Goal: Communication & Community: Answer question/provide support

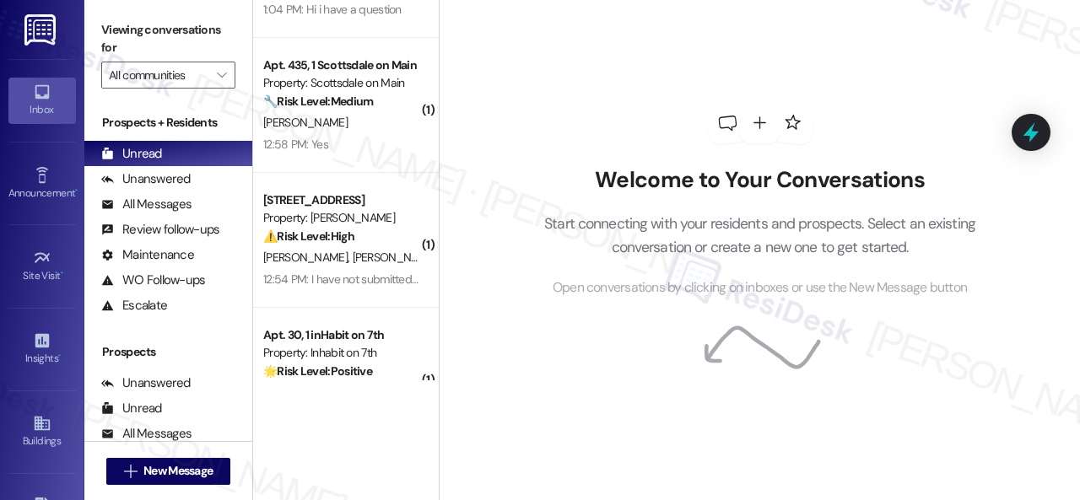
scroll to position [699, 0]
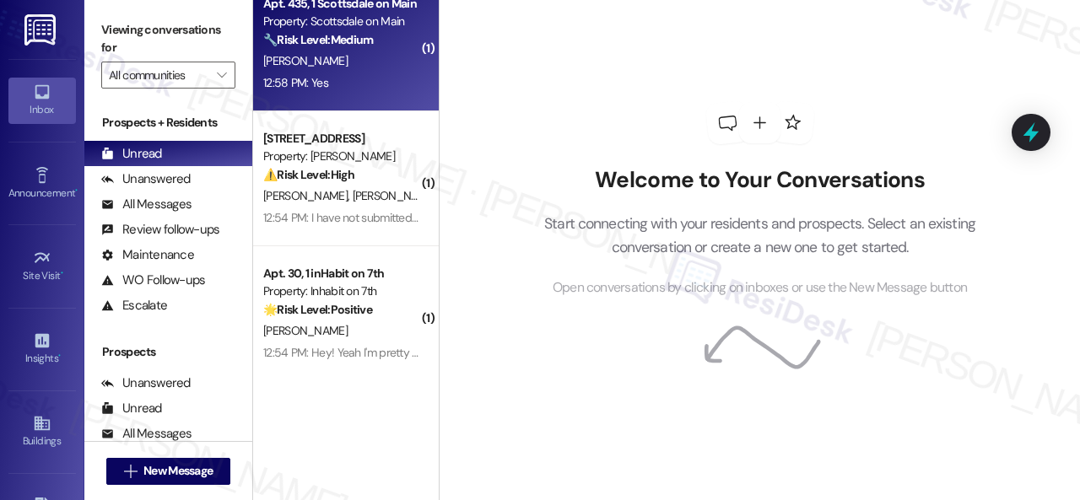
click at [364, 58] on div "[PERSON_NAME]" at bounding box center [342, 61] width 160 height 21
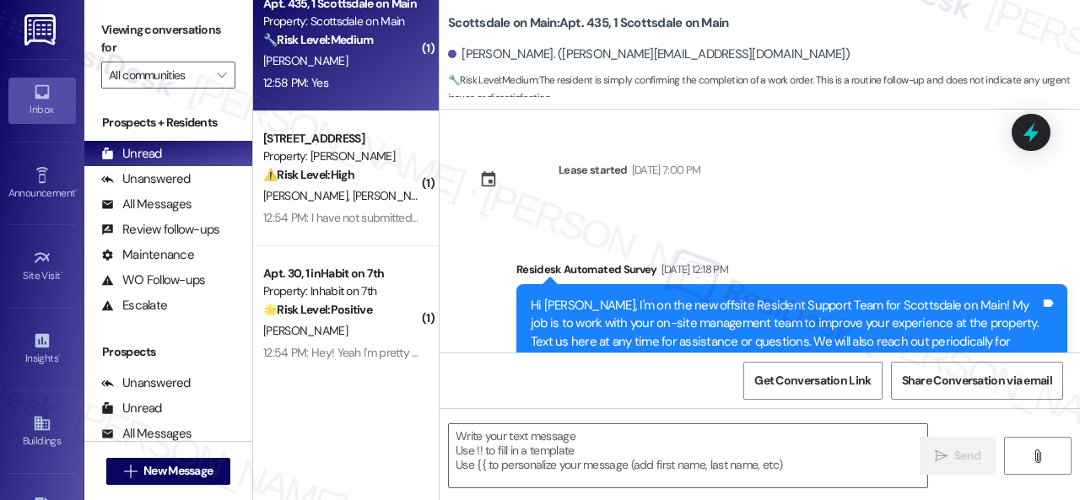
type textarea "Fetching suggested responses. Please feel free to read through the conversation…"
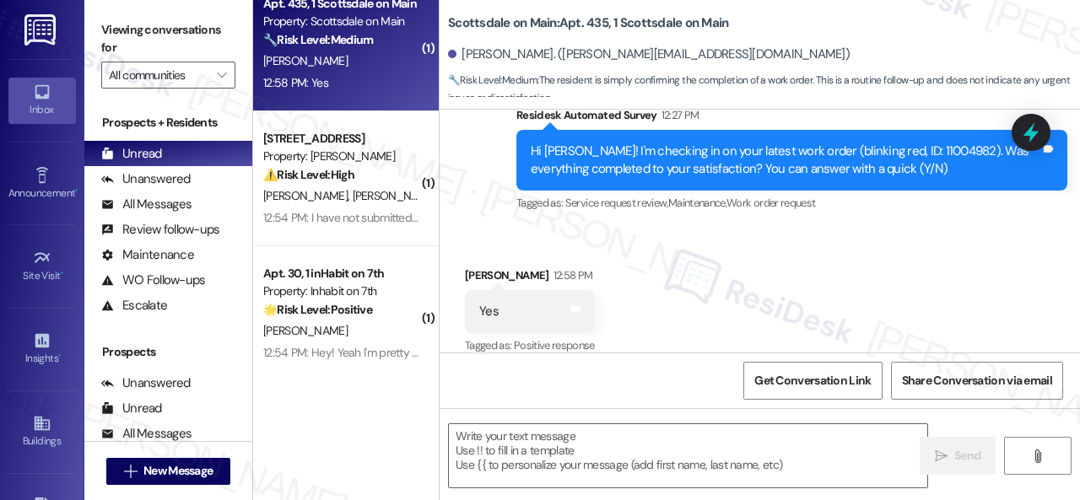
scroll to position [564, 0]
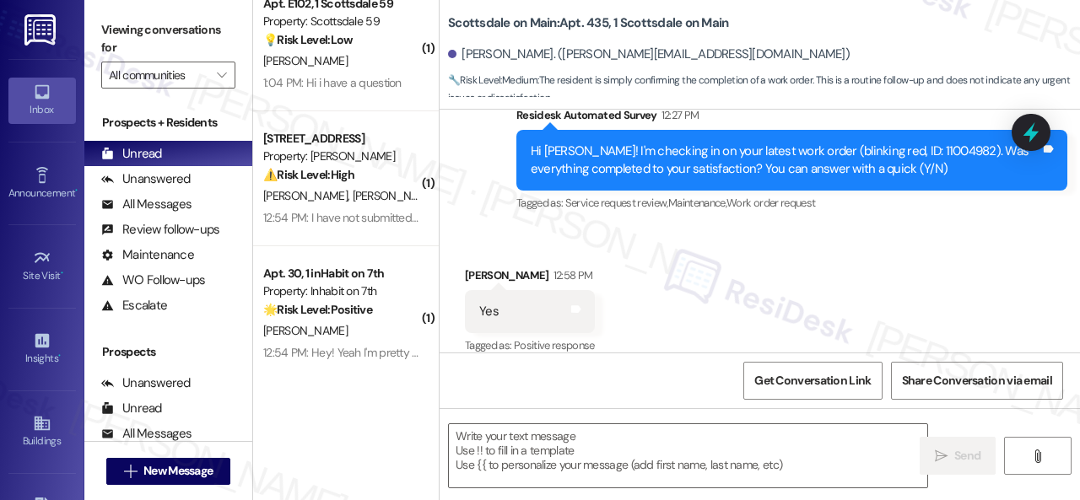
drag, startPoint x: 473, startPoint y: 208, endPoint x: 486, endPoint y: 245, distance: 39.5
click at [473, 208] on div "Survey, sent via SMS Residesk Automated Survey 12:27 PM Hi [PERSON_NAME]! I'm c…" at bounding box center [760, 148] width 641 height 160
drag, startPoint x: 481, startPoint y: 458, endPoint x: 817, endPoint y: 472, distance: 336.2
click at [482, 458] on textarea at bounding box center [688, 455] width 479 height 63
paste textarea "We're glad to hear the issue's been resolved! If {{property}} has met your expe…"
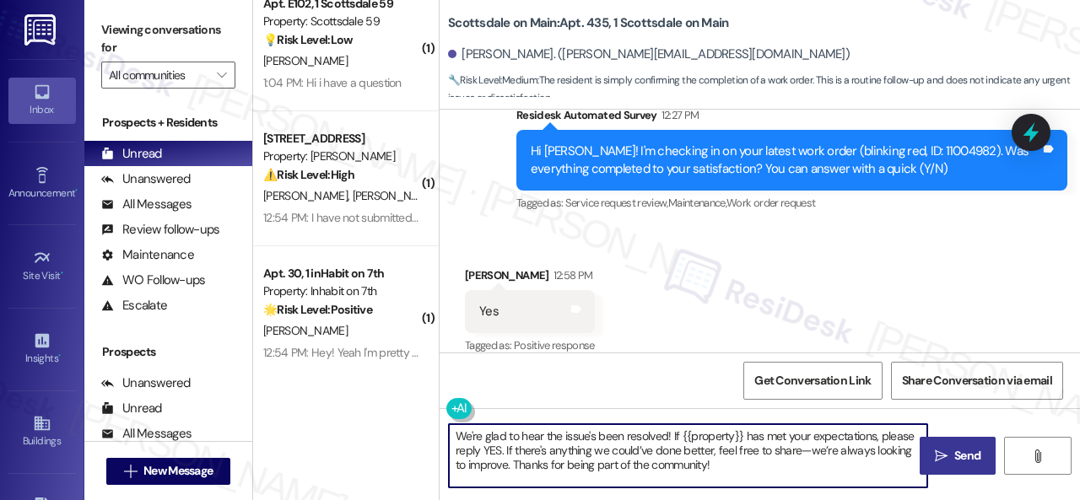
type textarea "We're glad to hear the issue's been resolved! If {{property}} has met your expe…"
click at [950, 468] on button " Send" at bounding box center [958, 456] width 76 height 38
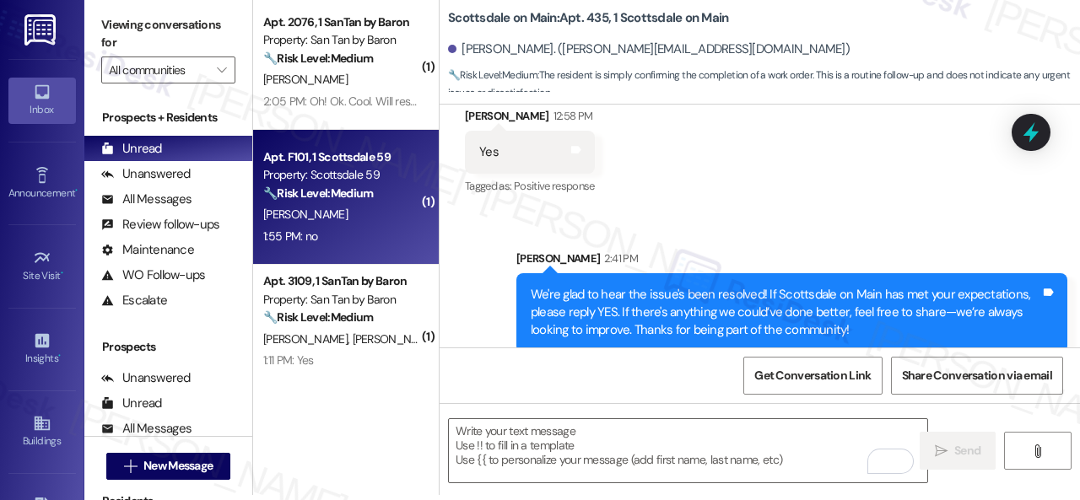
scroll to position [84, 0]
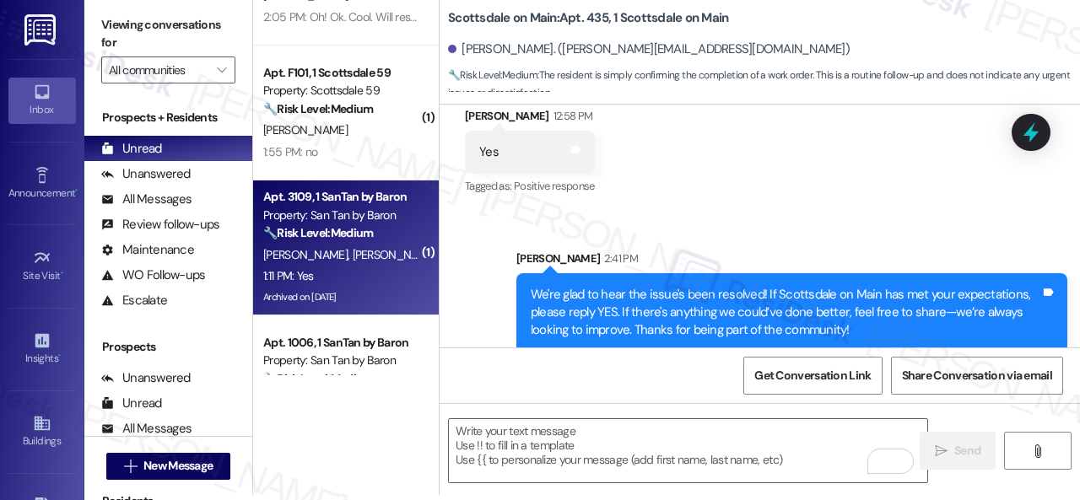
click at [368, 273] on div "1:11 PM: Yes 1:11 PM: Yes" at bounding box center [342, 276] width 160 height 21
type textarea "Fetching suggested responses. Please feel free to read through the conversation…"
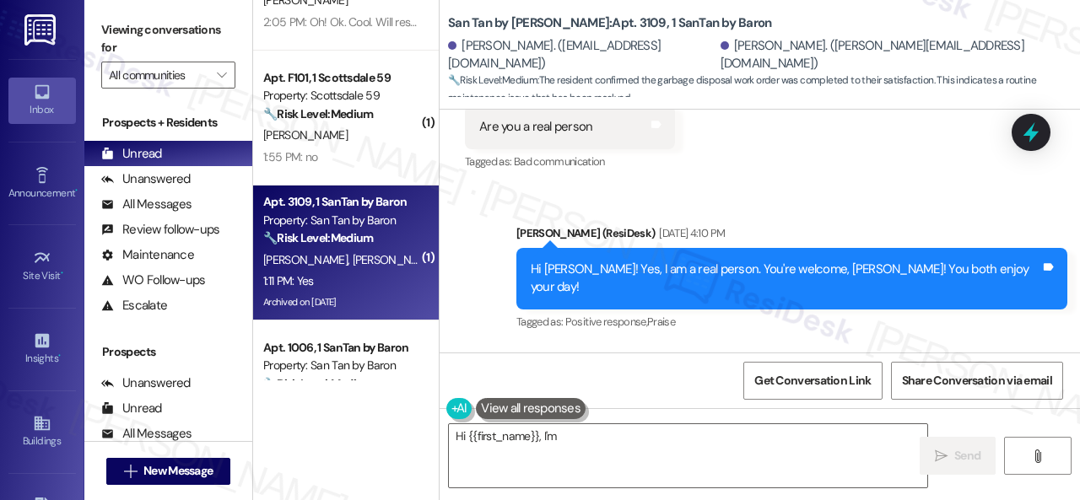
scroll to position [7097, 0]
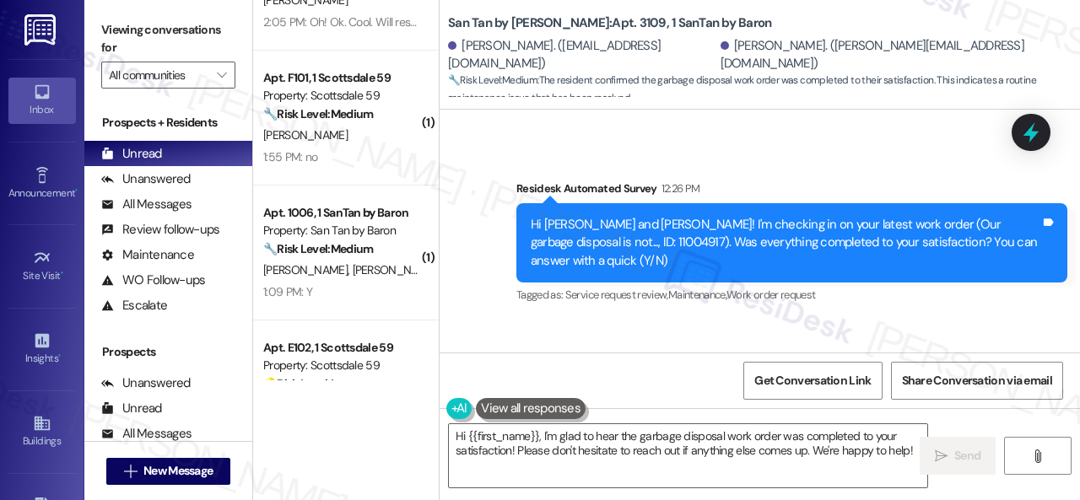
drag, startPoint x: 505, startPoint y: 219, endPoint x: 510, endPoint y: 405, distance: 185.7
click at [505, 320] on div "Received via SMS Jillian Kahn 1:11 PM Yes Tags and notes Tagged as: Positive re…" at bounding box center [760, 391] width 641 height 143
drag, startPoint x: 532, startPoint y: 452, endPoint x: 533, endPoint y: 443, distance: 8.5
click at [533, 450] on textarea "Hi {{first_name}}, I'm glad to hear the garbage disposal work order was complet…" at bounding box center [688, 455] width 479 height 63
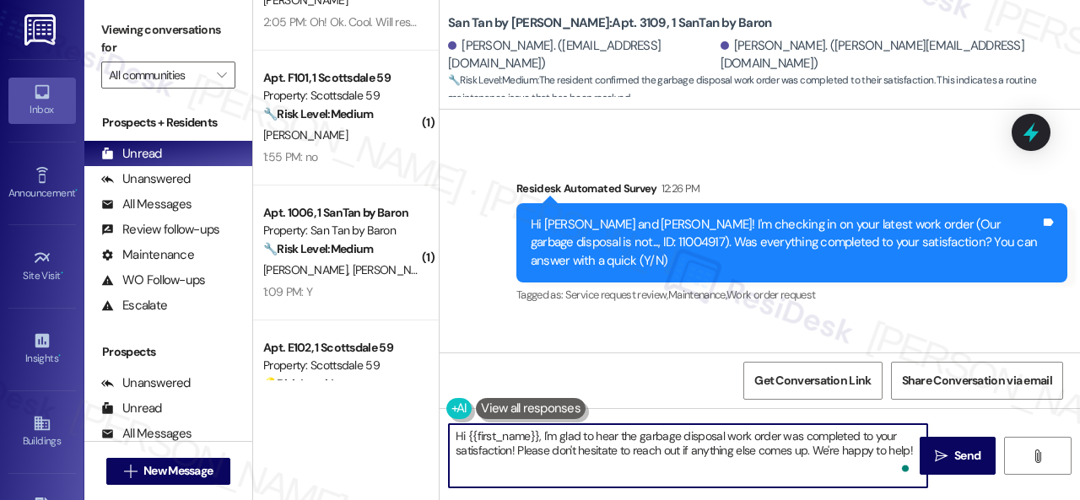
paste textarea "We're glad to hear the issue's been resolved! If {{property}} has met your expe…"
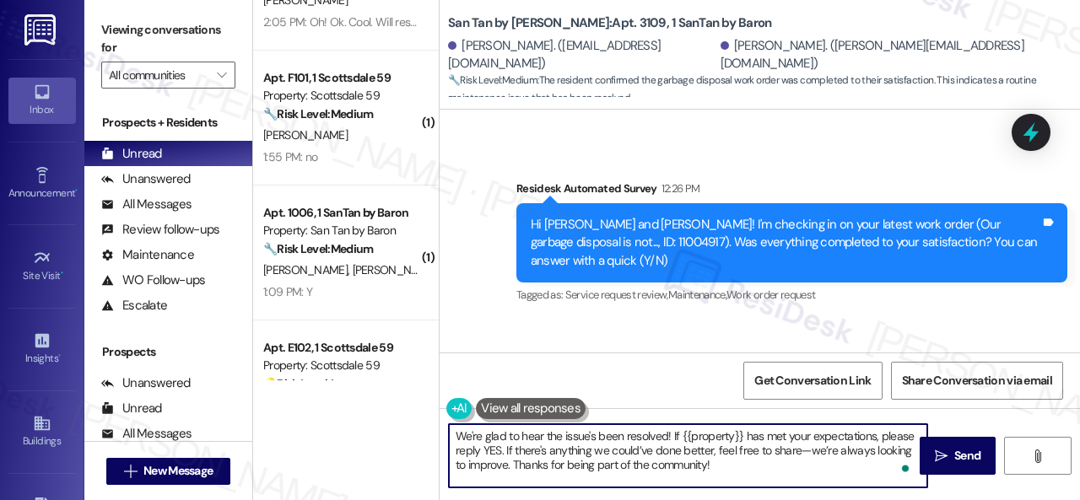
scroll to position [7098, 0]
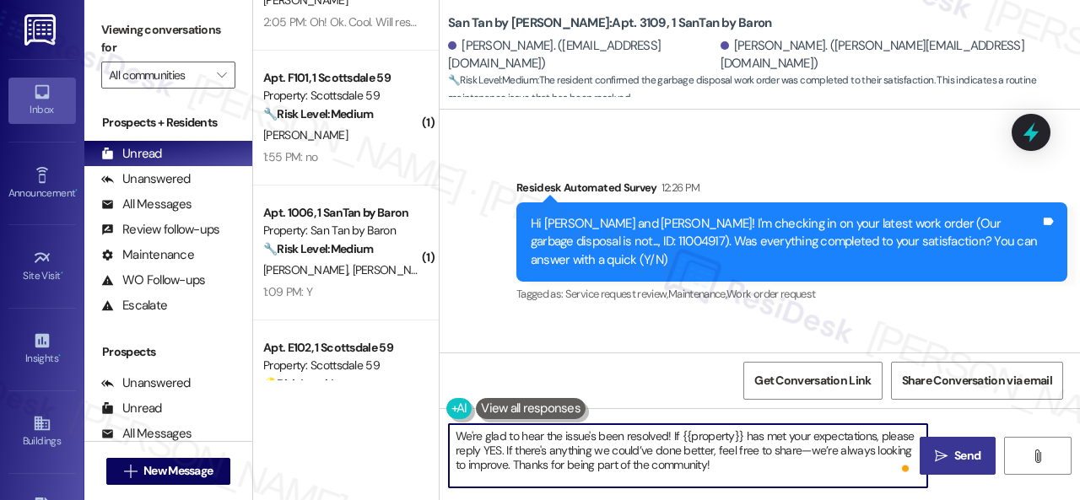
type textarea "We're glad to hear the issue's been resolved! If {{property}} has met your expe…"
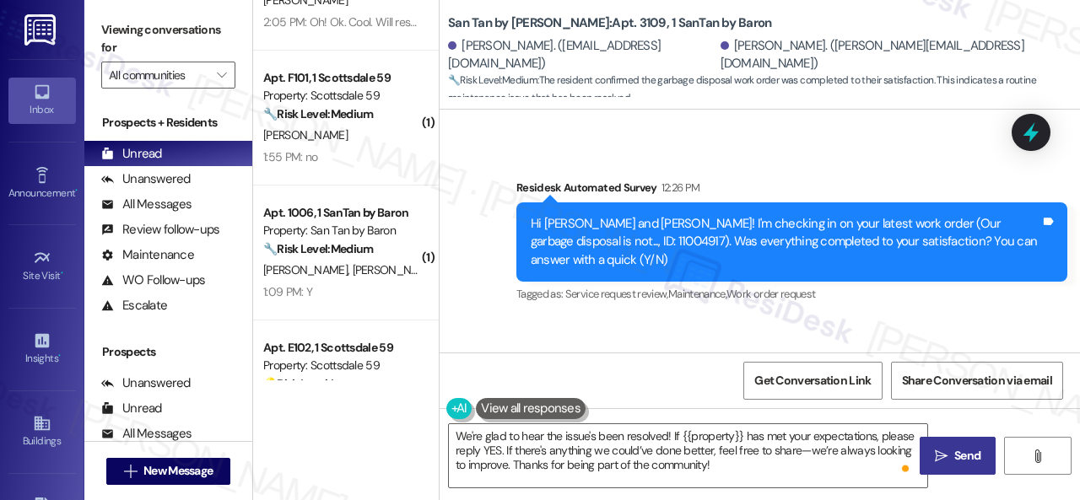
drag, startPoint x: 958, startPoint y: 437, endPoint x: 954, endPoint y: 452, distance: 15.8
click at [957, 447] on div "We're glad to hear the issue's been resolved! If {{property}} has met your expe…" at bounding box center [760, 471] width 641 height 127
click at [964, 435] on div "We're glad to hear the issue's been resolved! If {{property}} has met your expe…" at bounding box center [760, 471] width 641 height 127
click at [954, 462] on span "Send" at bounding box center [967, 456] width 26 height 18
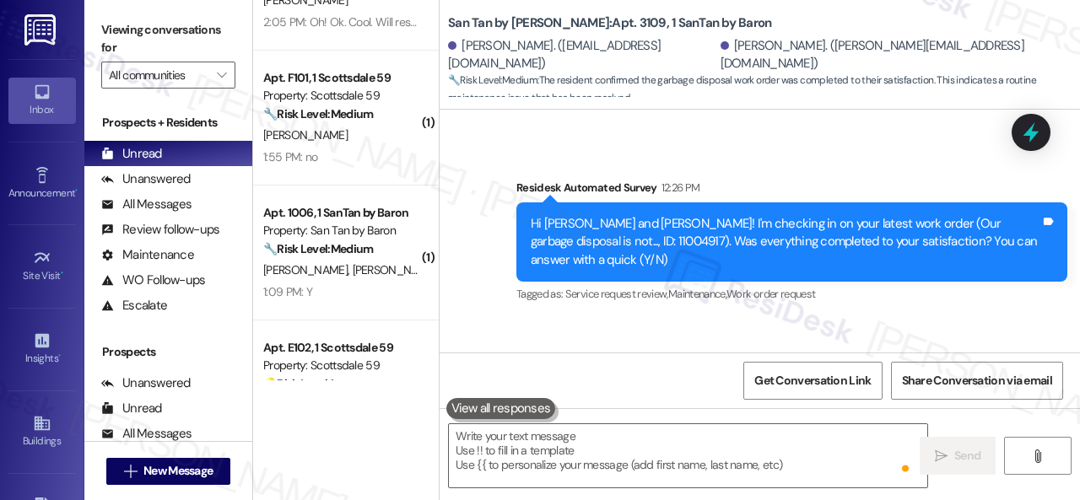
type textarea "Fetching suggested responses. Please feel free to read through the conversation…"
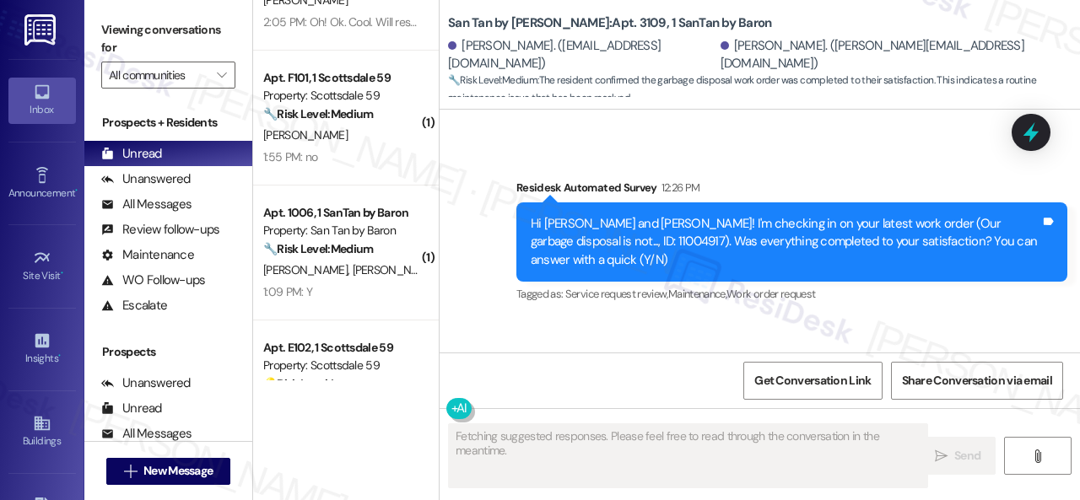
scroll to position [7097, 0]
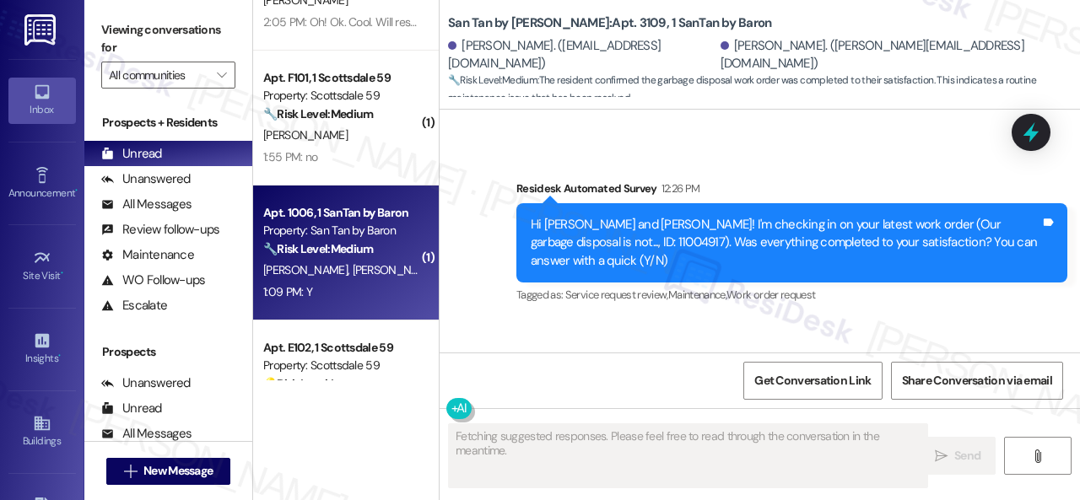
click at [344, 300] on div "1:09 PM: Y 1:09 PM: Y" at bounding box center [342, 292] width 160 height 21
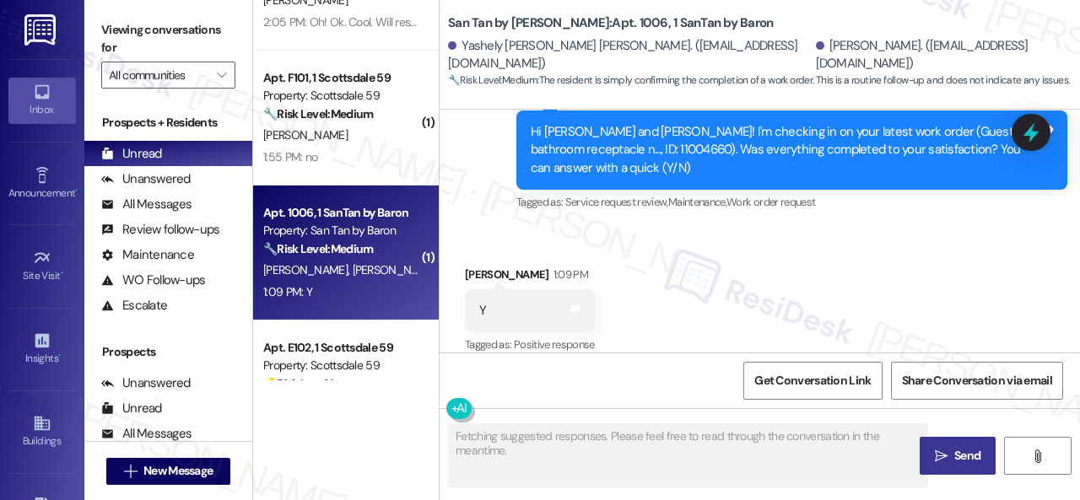
scroll to position [562, 0]
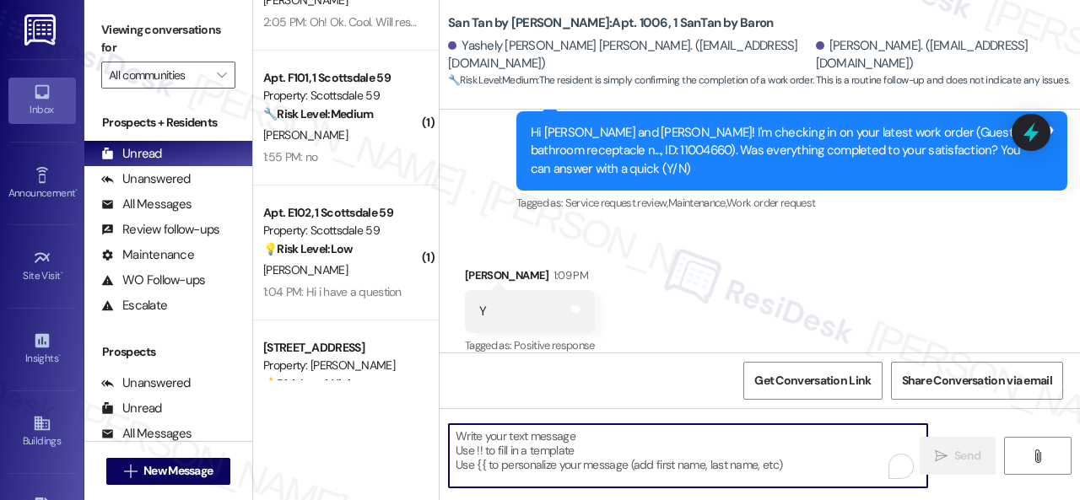
click at [539, 438] on textarea "To enrich screen reader interactions, please activate Accessibility in Grammarl…" at bounding box center [688, 455] width 479 height 63
paste textarea "We're glad to hear the issue's been resolved! If {{property}} has met your expe…"
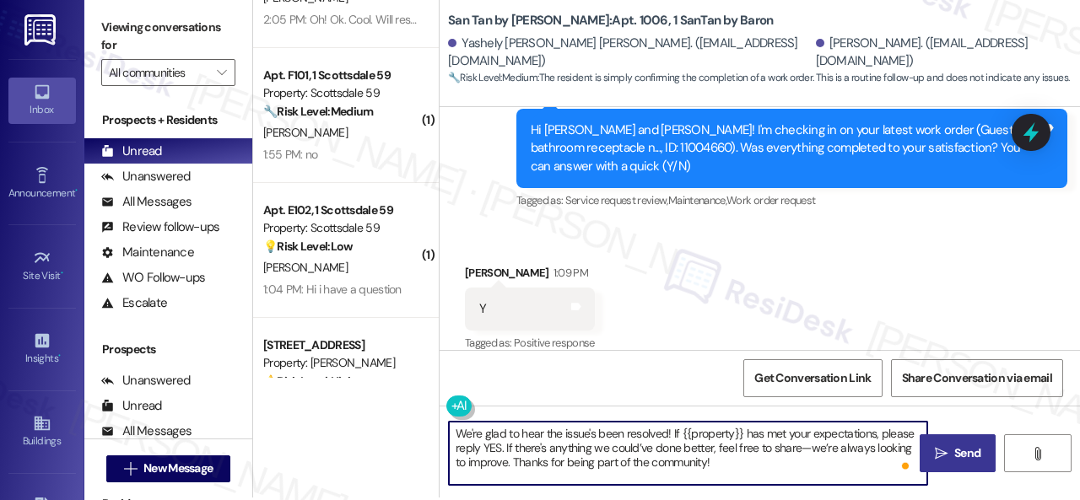
scroll to position [5, 0]
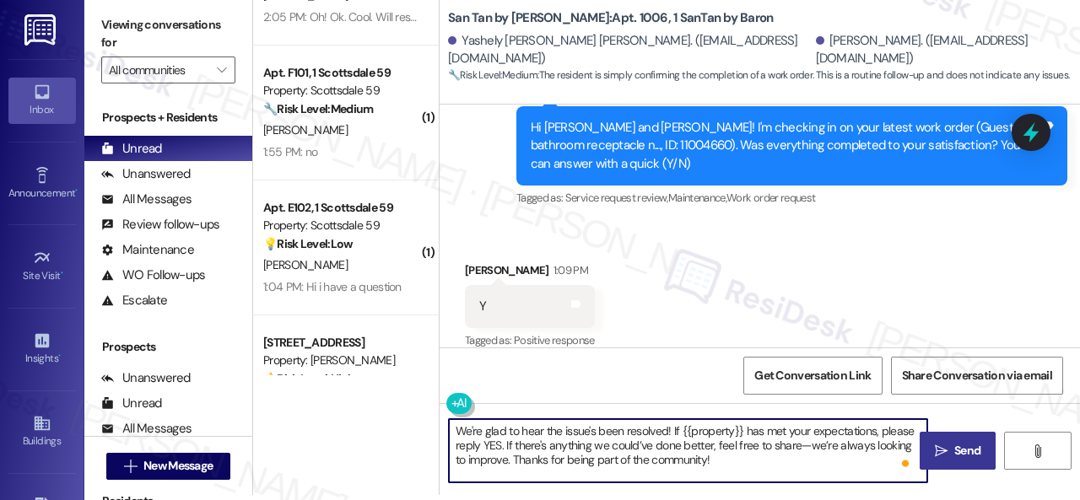
type textarea "We're glad to hear the issue's been resolved! If {{property}} has met your expe…"
click at [954, 447] on span "Send" at bounding box center [967, 451] width 26 height 18
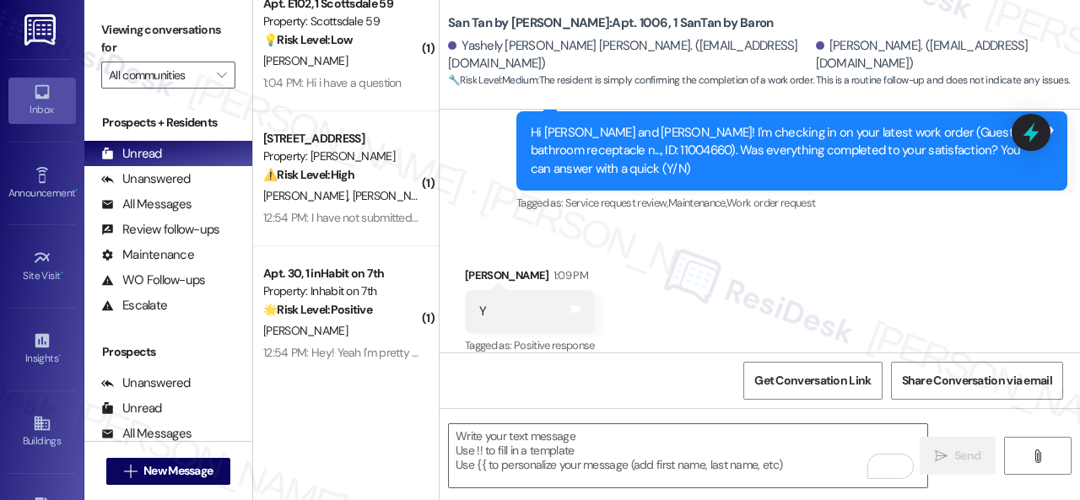
scroll to position [41, 0]
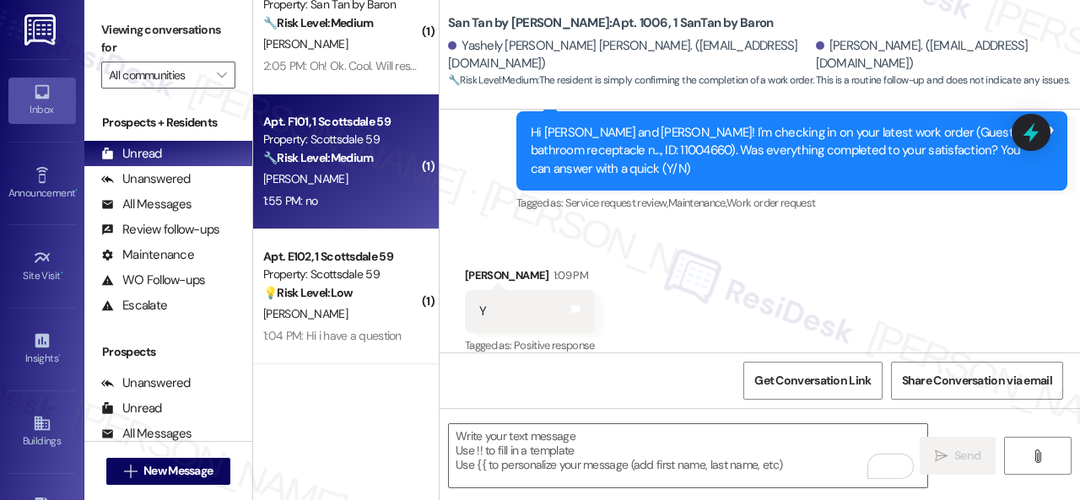
click at [360, 196] on div "1:55 PM: no 1:55 PM: no" at bounding box center [342, 201] width 160 height 21
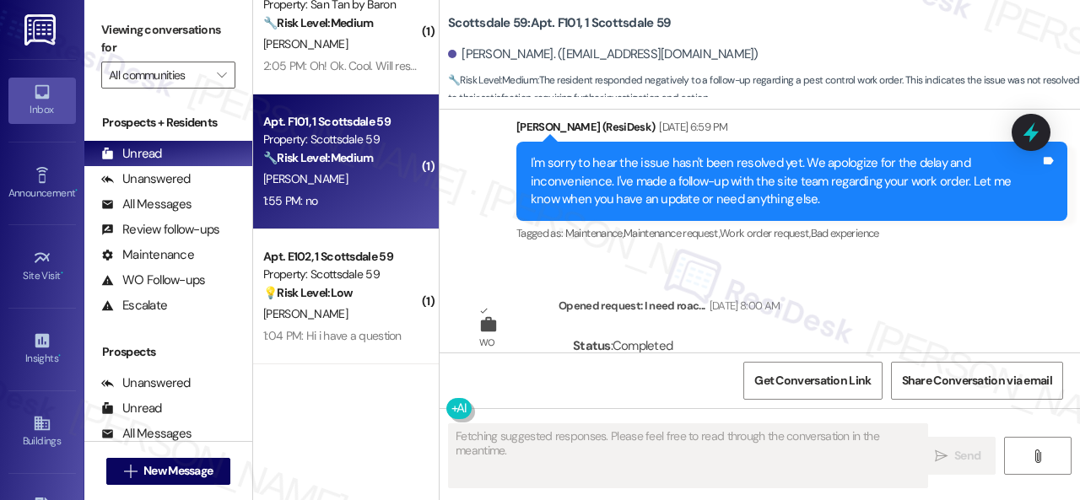
scroll to position [2708, 0]
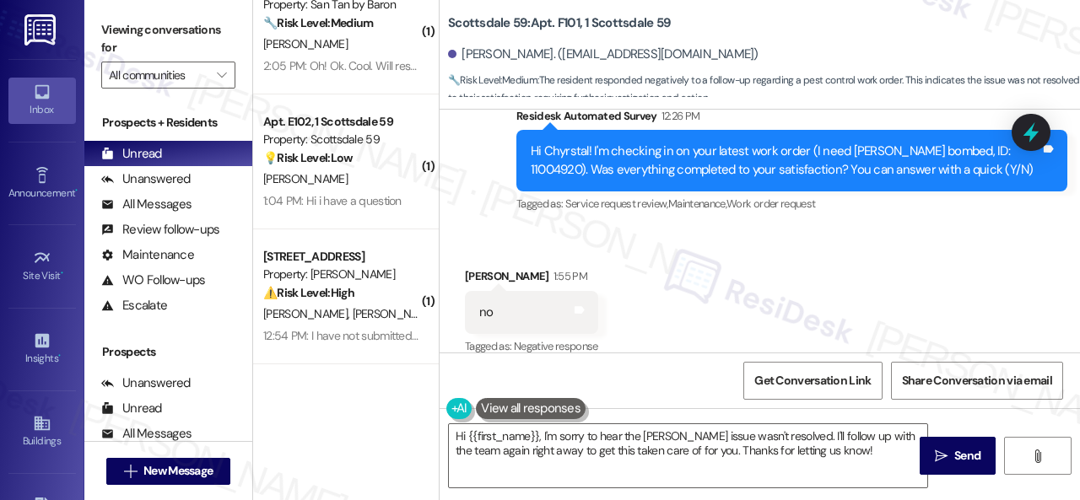
click at [522, 233] on div "Received via SMS Chyrstal Bundesen 1:55 PM no Tags and notes Tagged as: Negativ…" at bounding box center [760, 301] width 641 height 143
click at [519, 440] on textarea "Hi {{first_name}}, I'm sorry to hear the roach issue wasn't resolved. I'll foll…" at bounding box center [688, 455] width 479 height 63
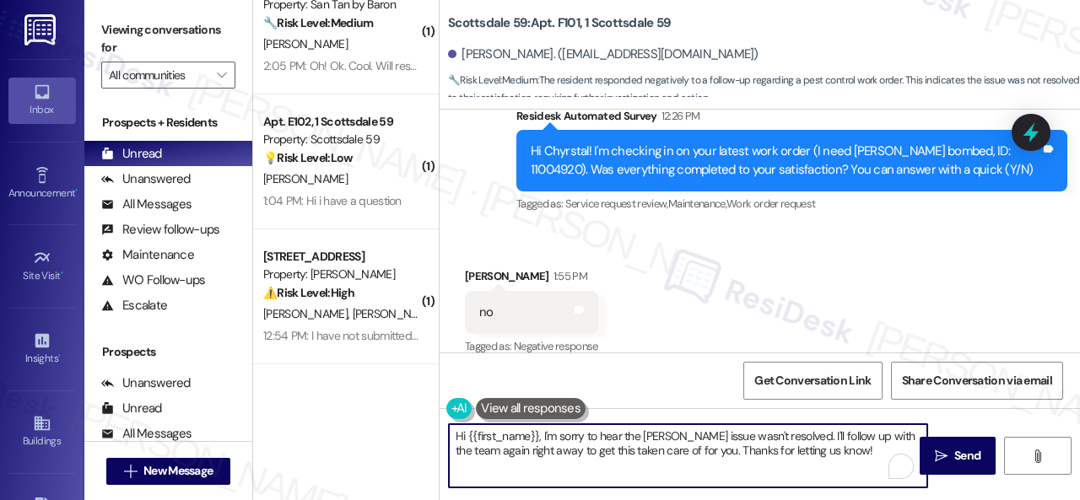
paste textarea "I'm sorry that the work order wasn't completed to your satisfaction. Can you pl…"
type textarea "I'm sorry that the work order wasn't completed to your satisfaction. Can you pl…"
click at [951, 456] on span "Send" at bounding box center [967, 456] width 33 height 18
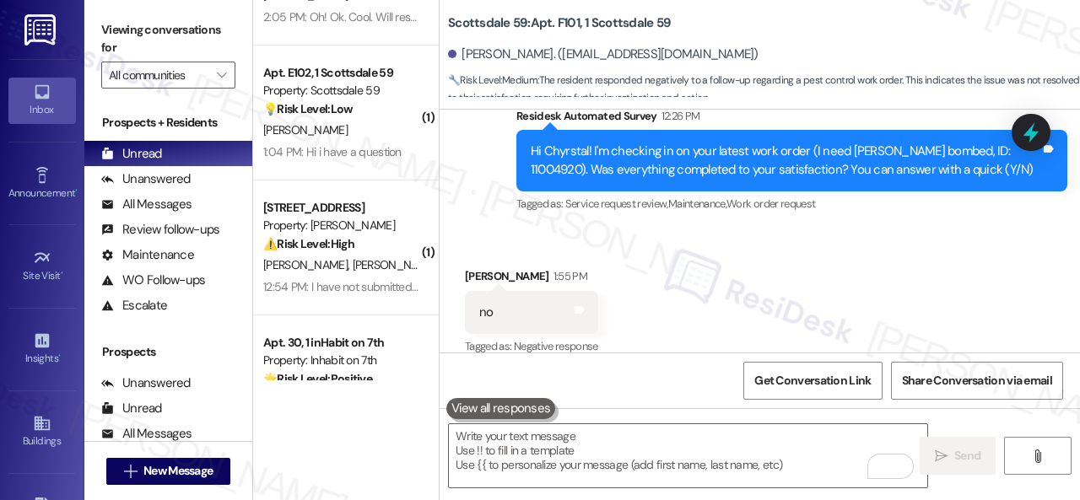
scroll to position [0, 0]
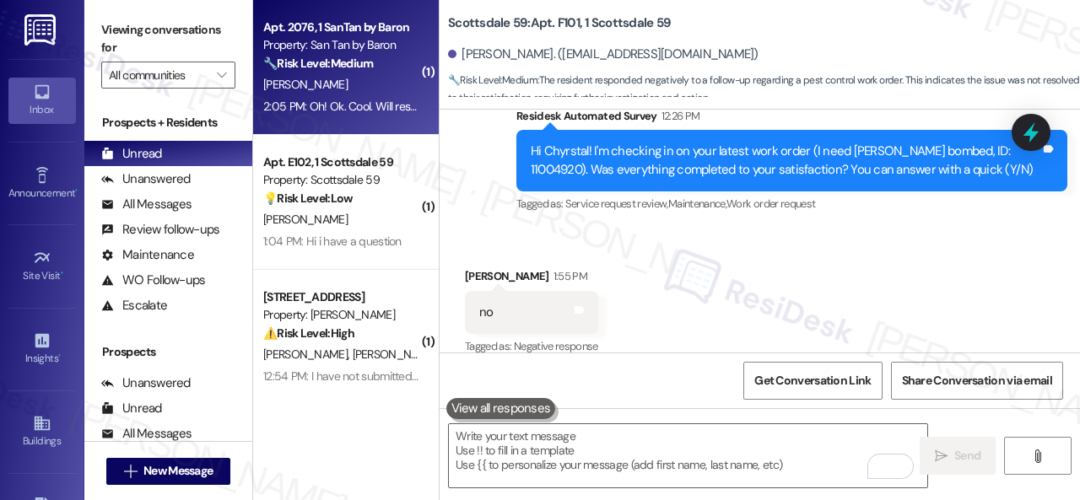
click at [376, 89] on div "J. Sinnema" at bounding box center [342, 84] width 160 height 21
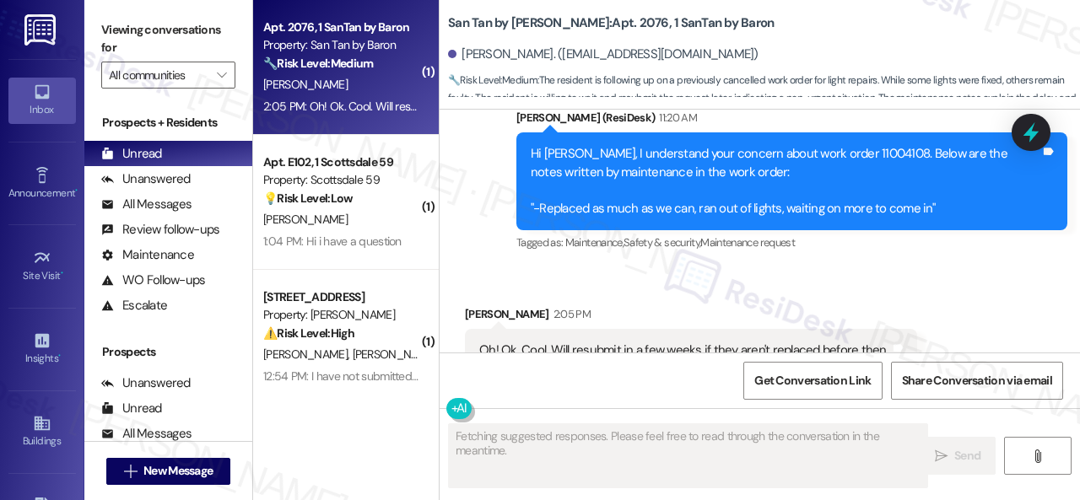
scroll to position [3531, 0]
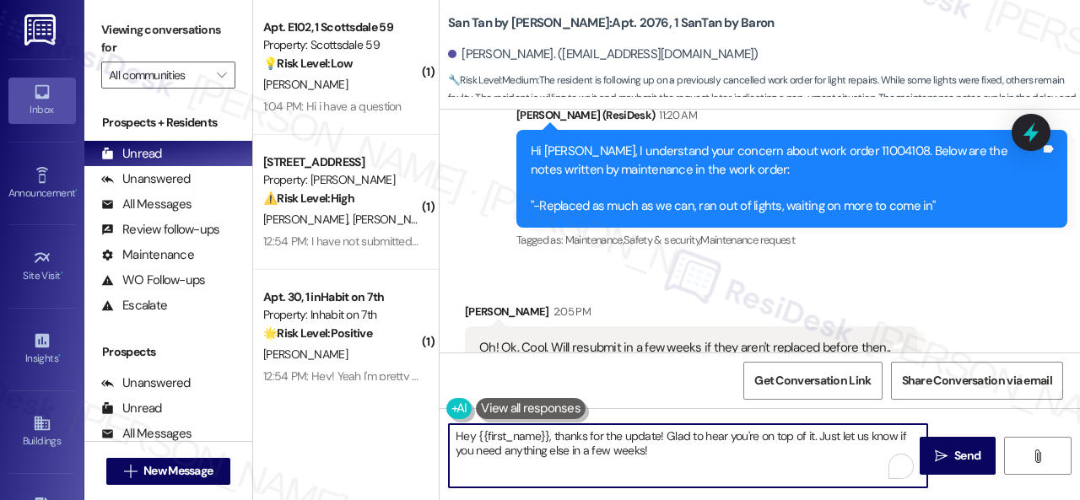
drag, startPoint x: 656, startPoint y: 456, endPoint x: 363, endPoint y: 435, distance: 293.5
click at [363, 435] on div "( 1 ) Apt. E102, 1 Scottsdale 59 Property: Scottsdale 59 💡 Risk Level: Low The …" at bounding box center [666, 250] width 827 height 500
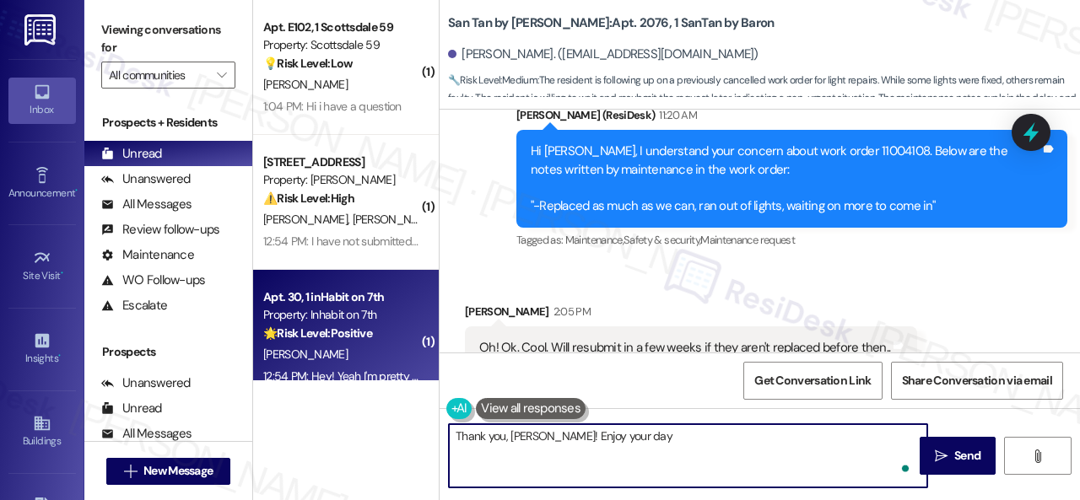
type textarea "Thank you, Jason! Enjoy your day!"
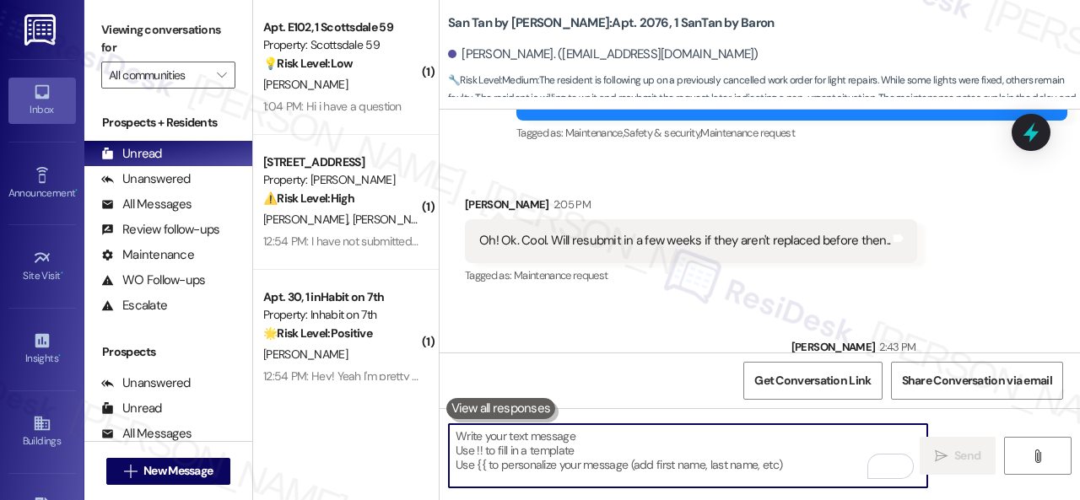
scroll to position [3649, 0]
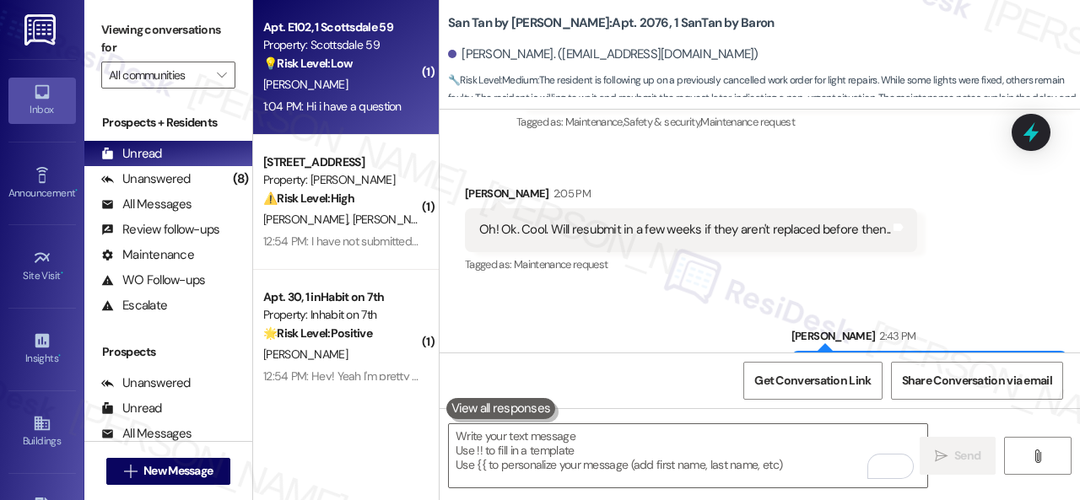
click at [346, 90] on div "[PERSON_NAME]" at bounding box center [342, 84] width 160 height 21
type textarea "Fetching suggested responses. Please feel free to read through the conversation…"
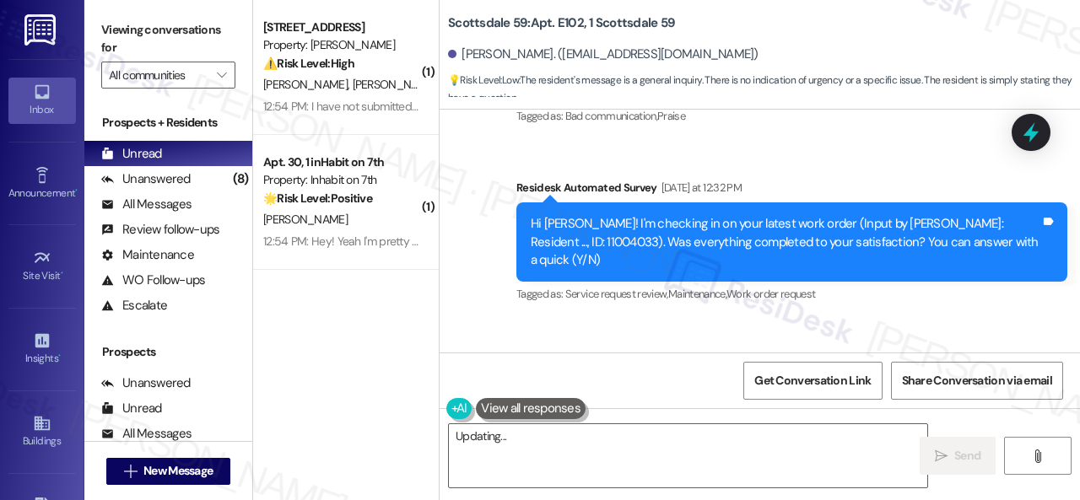
scroll to position [6048, 0]
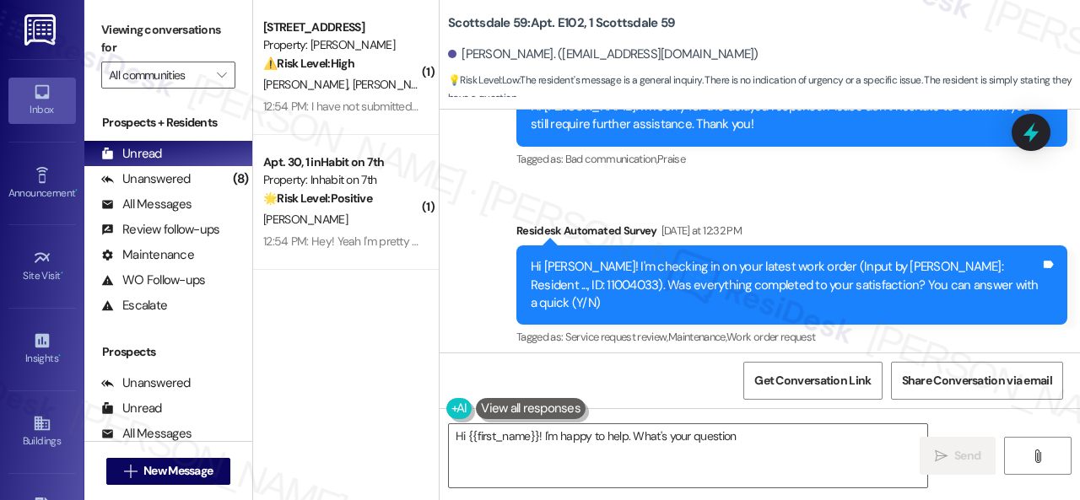
type textarea "Hi {{first_name}}! I'm happy to help. What's your question?"
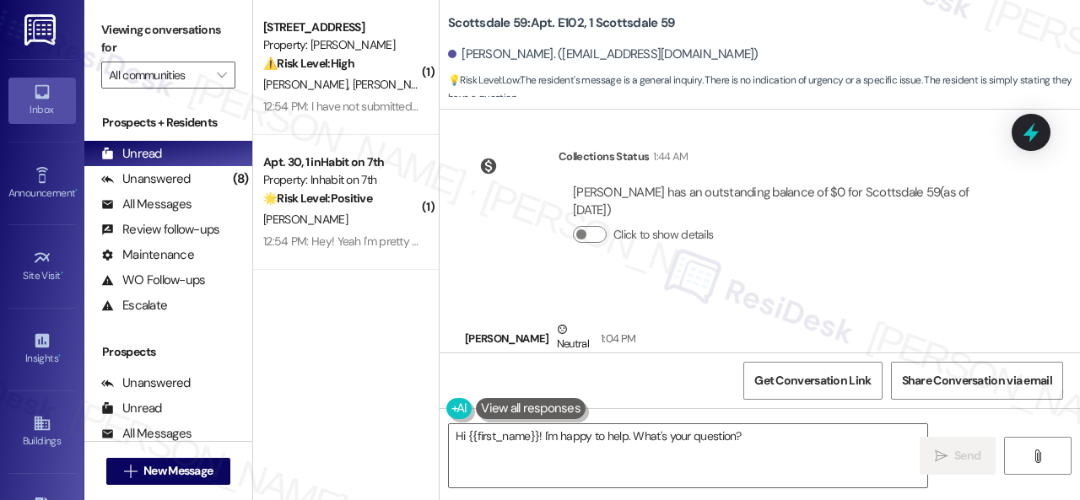
scroll to position [6302, 0]
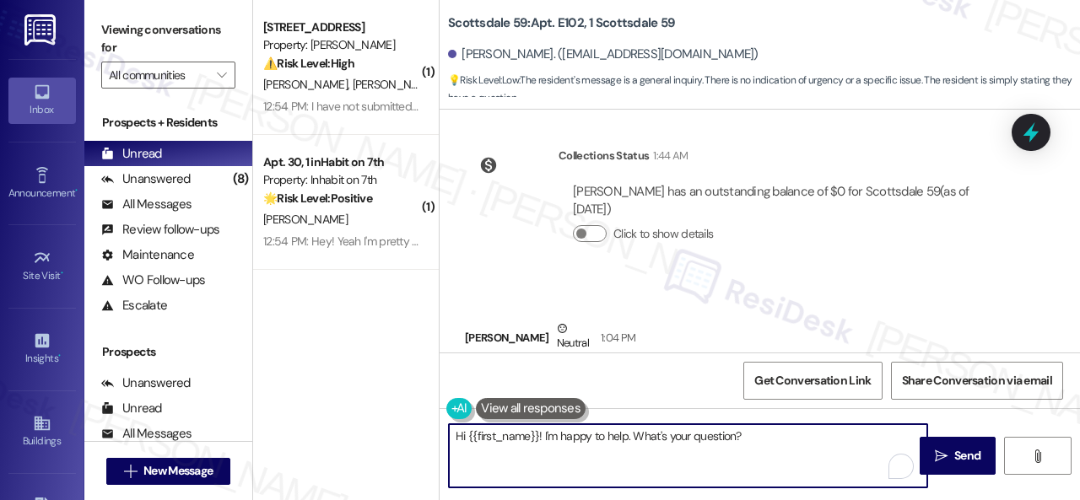
click at [803, 444] on textarea "Hi {{first_name}}! I'm happy to help. What's your question?" at bounding box center [688, 455] width 479 height 63
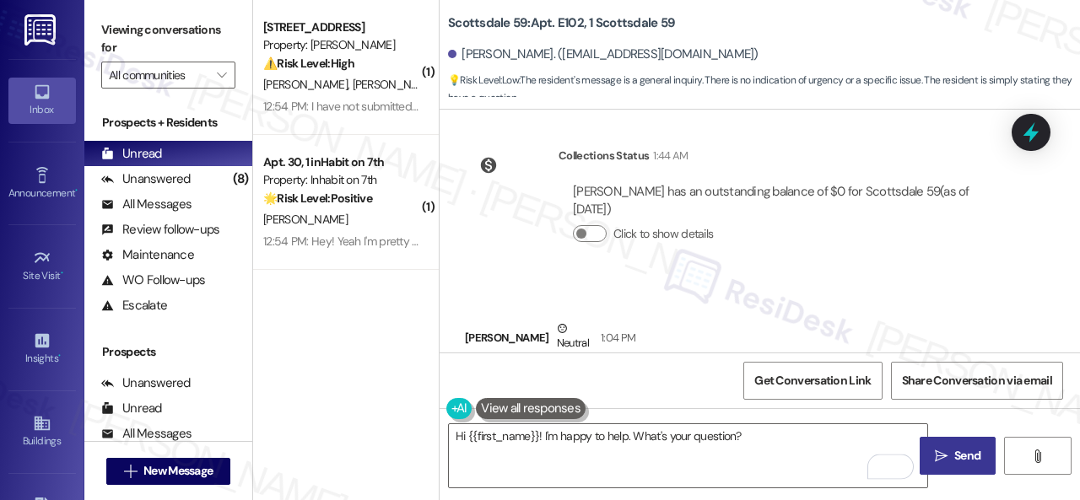
click at [971, 447] on span "Send" at bounding box center [967, 456] width 26 height 18
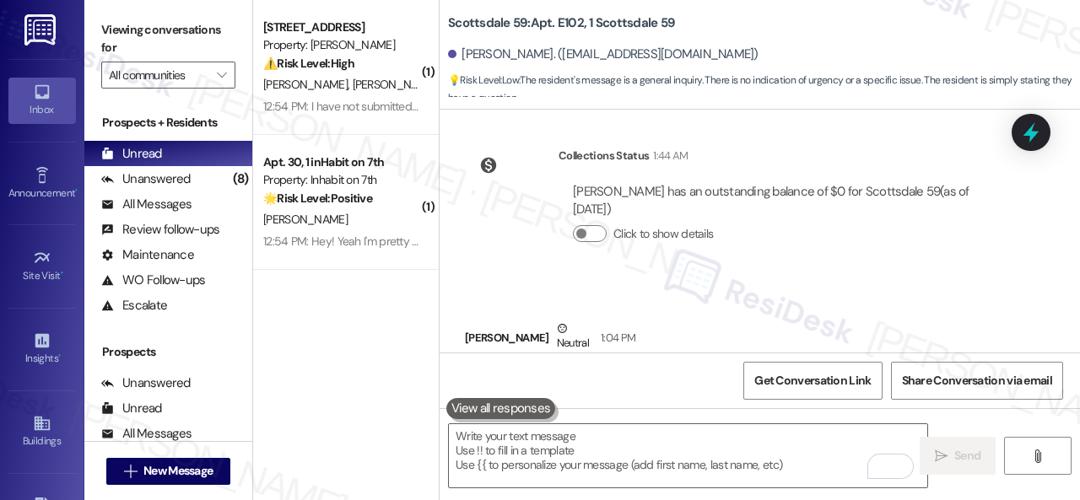
scroll to position [6302, 0]
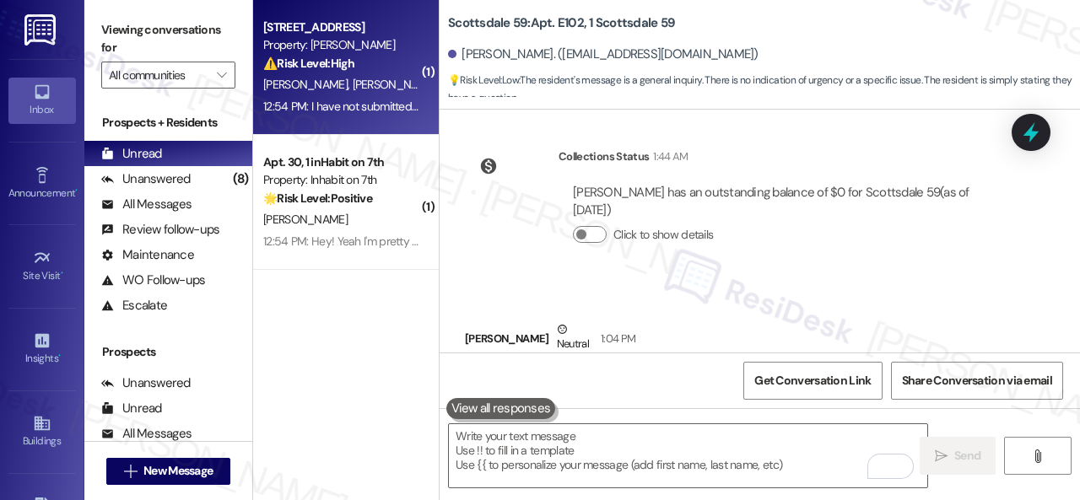
click at [375, 83] on div "J. Millsap G. Higdon" at bounding box center [342, 84] width 160 height 21
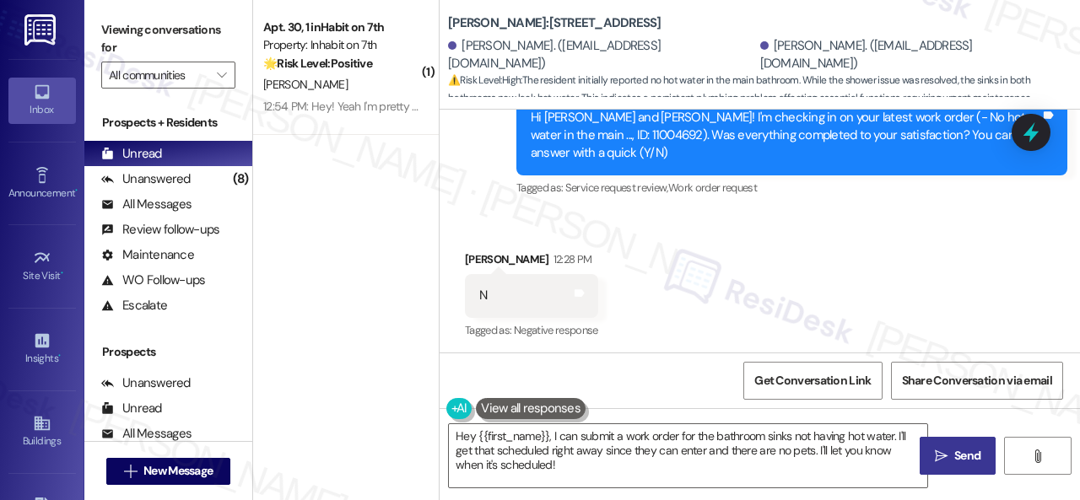
scroll to position [1382, 0]
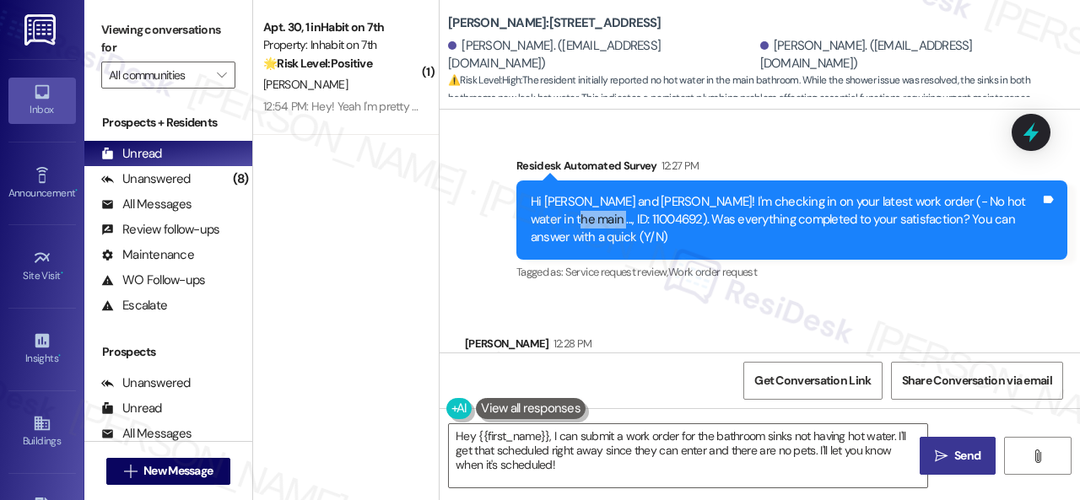
drag, startPoint x: 577, startPoint y: 200, endPoint x: 530, endPoint y: 193, distance: 47.7
click at [531, 193] on div "Hi Grant and Jett! I'm checking in on your latest work order (- No hot water in…" at bounding box center [786, 220] width 510 height 54
copy div "11004692"
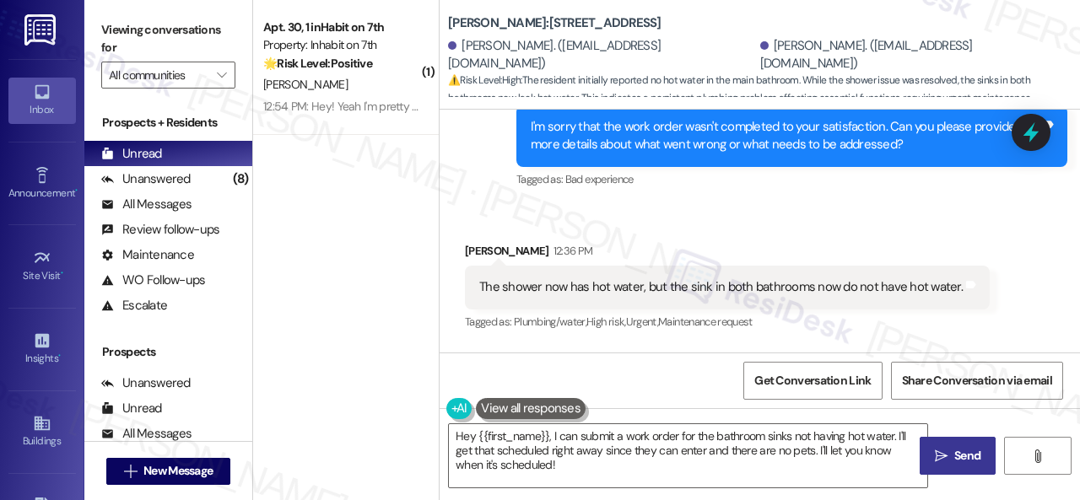
scroll to position [1804, 0]
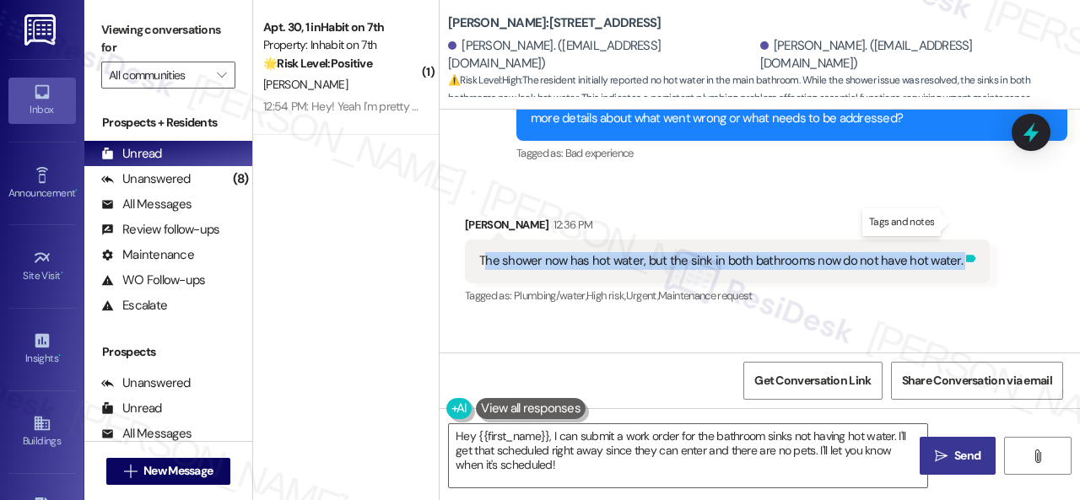
drag, startPoint x: 487, startPoint y: 227, endPoint x: 950, endPoint y: 218, distance: 463.4
click at [950, 240] on div "The shower now has hot water, but the sink in both bathrooms now do not have ho…" at bounding box center [727, 261] width 525 height 43
copy div "he shower now has hot water, but the sink in both bathrooms now do not have hot…"
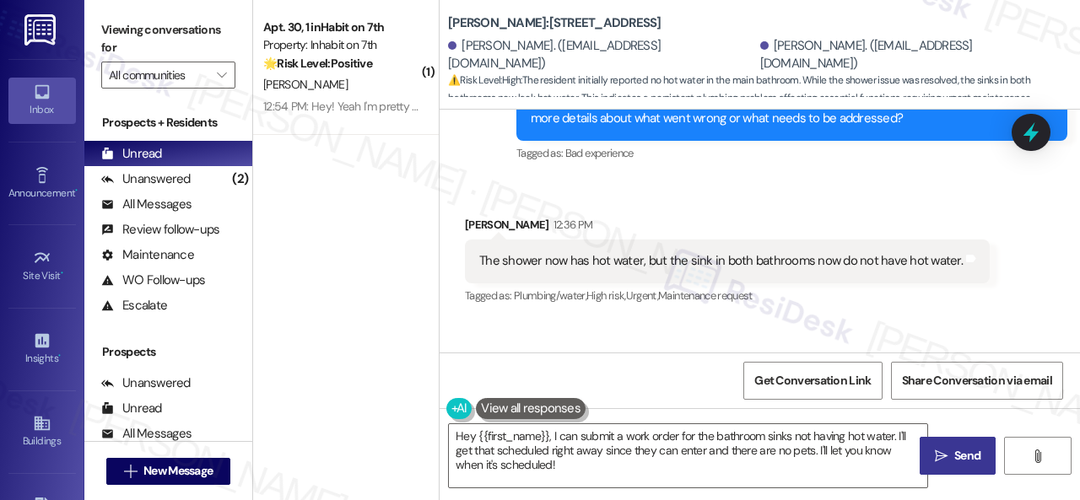
click at [812, 281] on div "Received via SMS Grant Higdon 12:36 PM The shower now has hot water, but the si…" at bounding box center [727, 261] width 550 height 117
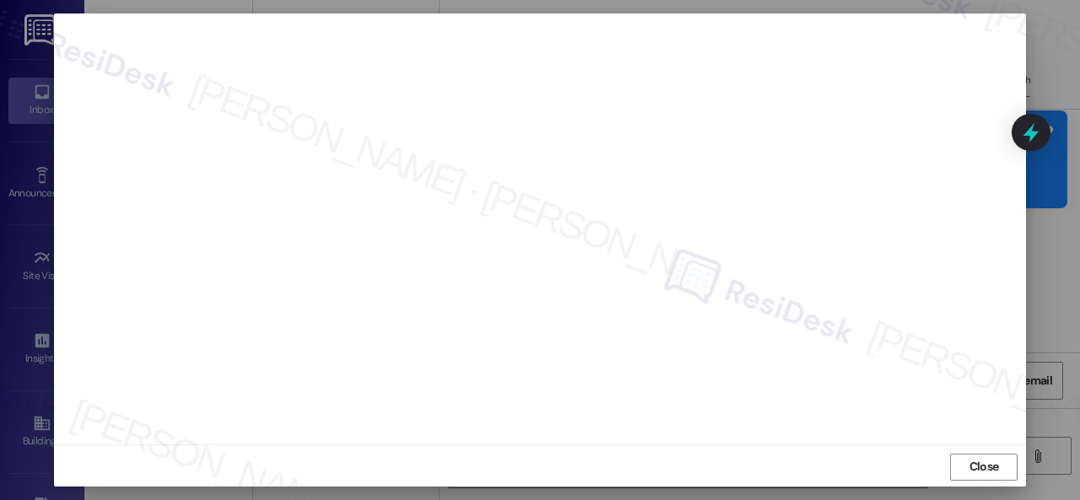
scroll to position [21, 0]
click at [984, 468] on span "Close" at bounding box center [985, 466] width 30 height 18
click at [984, 475] on span "Close" at bounding box center [985, 474] width 30 height 18
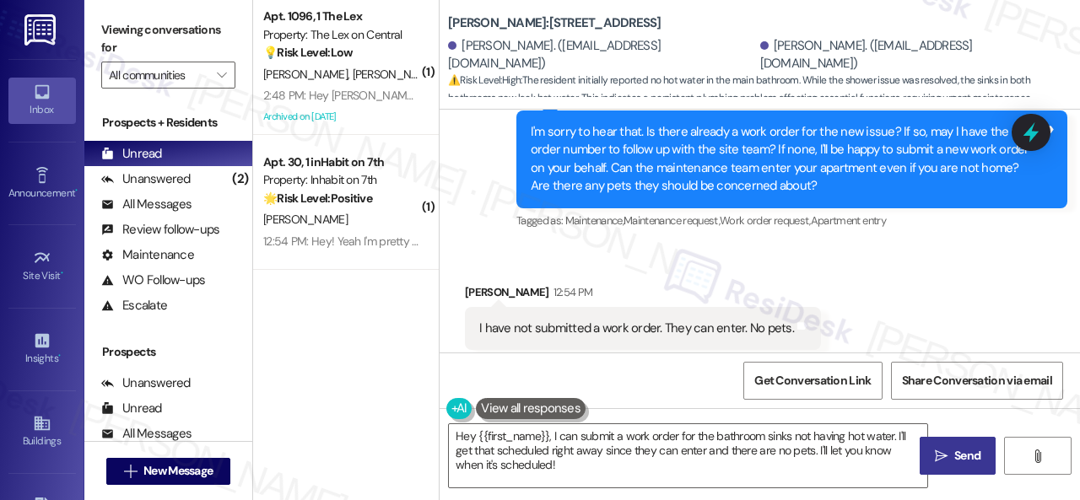
click at [972, 254] on div "Received via SMS Grant Higdon 12:54 PM I have not submitted a work order. They …" at bounding box center [760, 317] width 641 height 143
drag, startPoint x: 407, startPoint y: 423, endPoint x: 378, endPoint y: 415, distance: 29.7
click at [380, 415] on div "( 1 ) Apt. 1096, 1 The Lex Property: The Lex on Central 💡 Risk Level: Low The r…" at bounding box center [666, 250] width 827 height 500
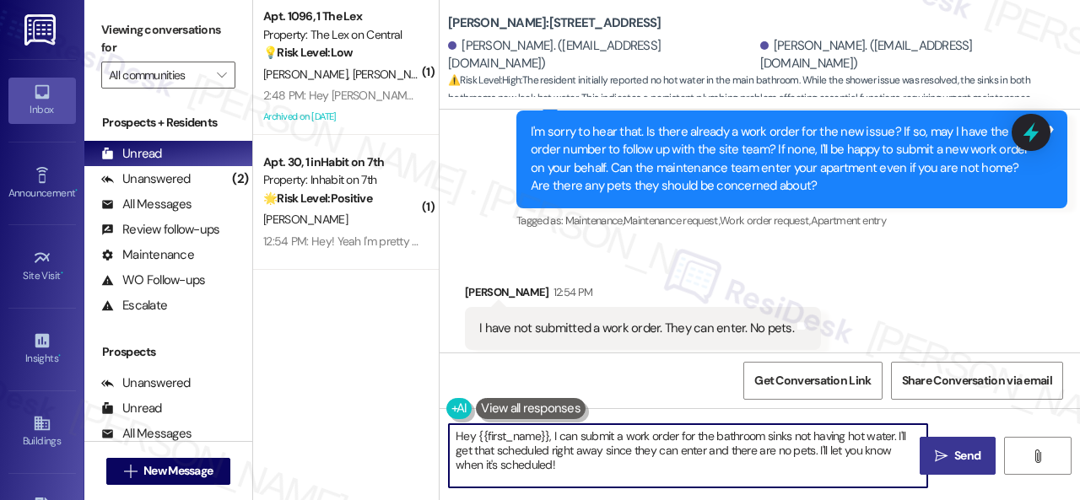
paste textarea "Thank you. I've submitted a work order on your behalf and notified the site tea…"
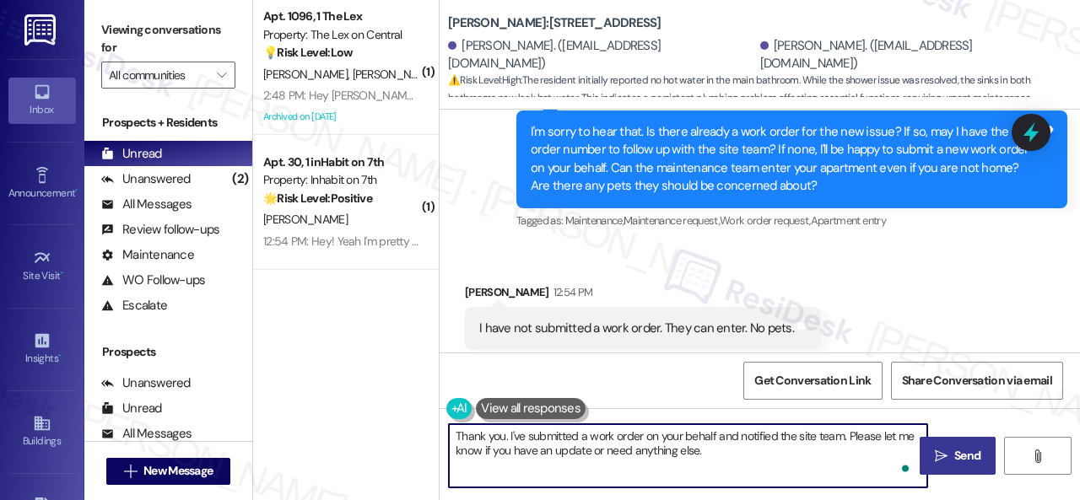
type textarea "Thank you. I've submitted a work order on your behalf and notified the site tea…"
drag, startPoint x: 930, startPoint y: 445, endPoint x: 941, endPoint y: 438, distance: 12.9
click at [932, 445] on button " Send" at bounding box center [958, 456] width 76 height 38
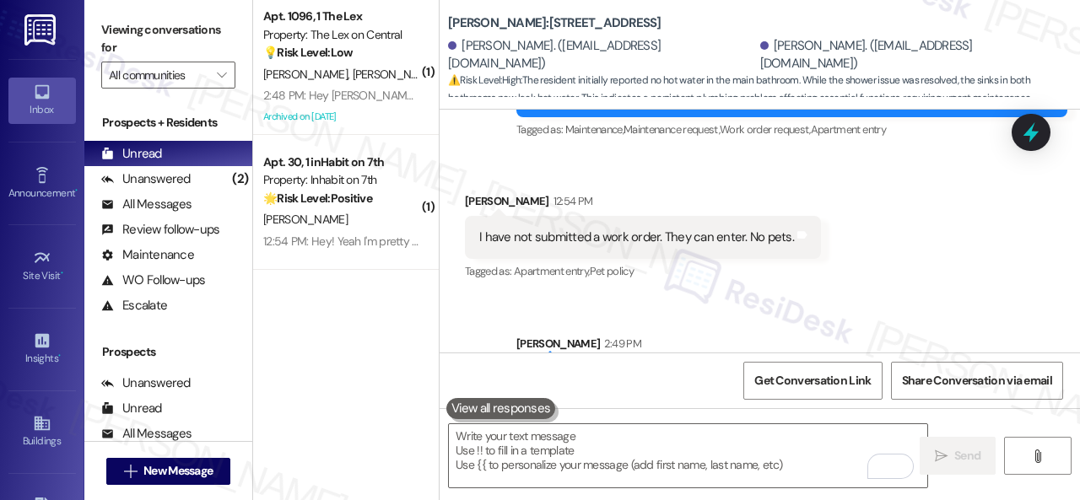
scroll to position [2211, 0]
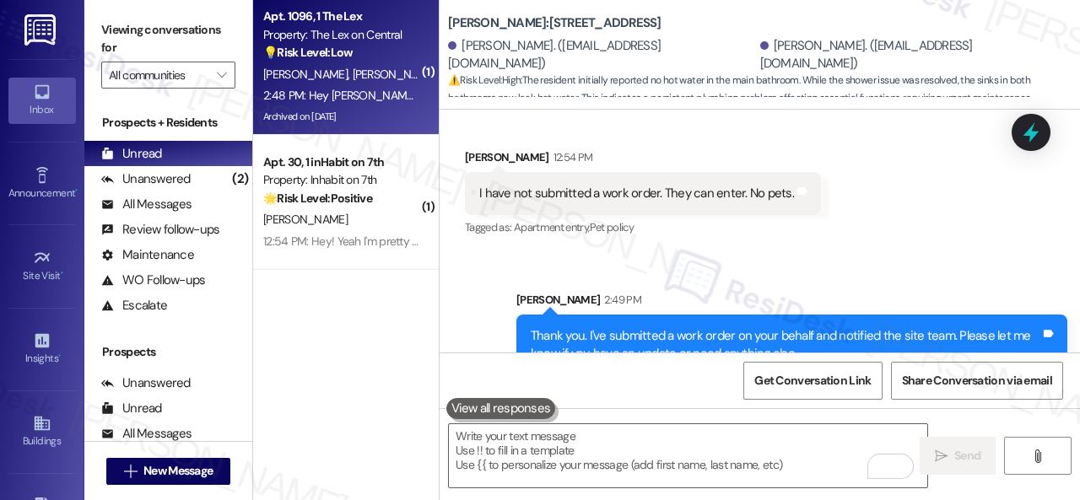
click at [381, 84] on div "S. Desai A. Desai" at bounding box center [342, 74] width 160 height 21
type textarea "Fetching suggested responses. Please feel free to read through the conversation…"
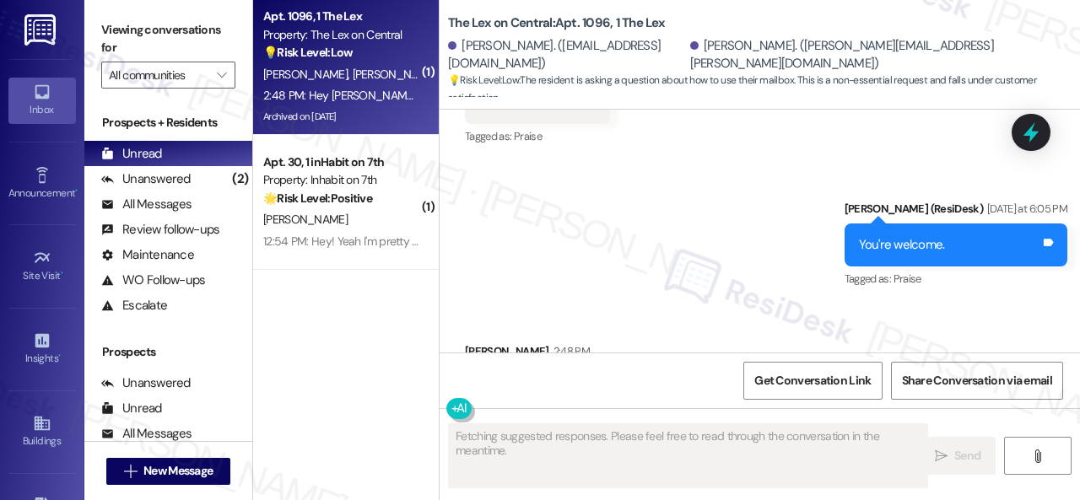
scroll to position [8373, 0]
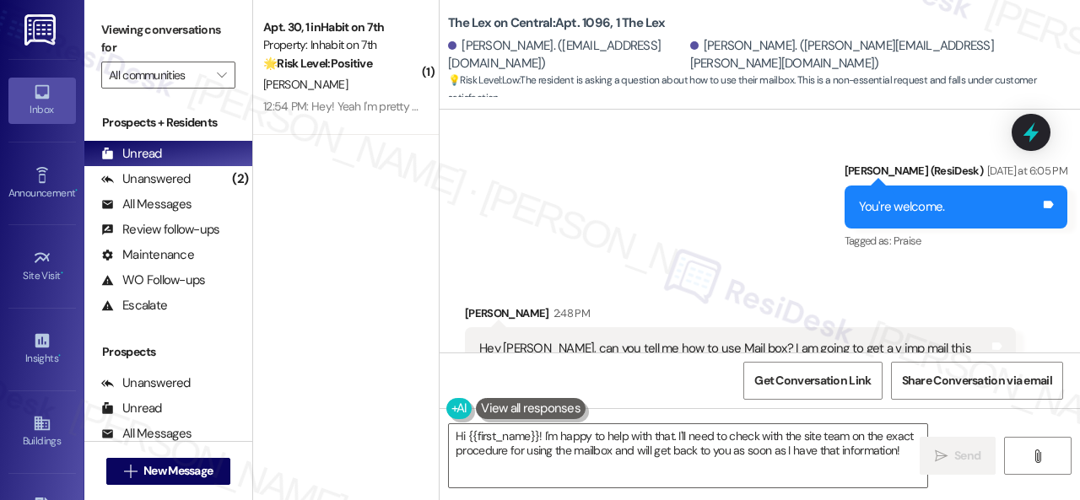
click at [878, 267] on div "Received via SMS Anjaneya Desai 2:48 PM Hey Sarah, can you tell me how to use M…" at bounding box center [760, 347] width 641 height 160
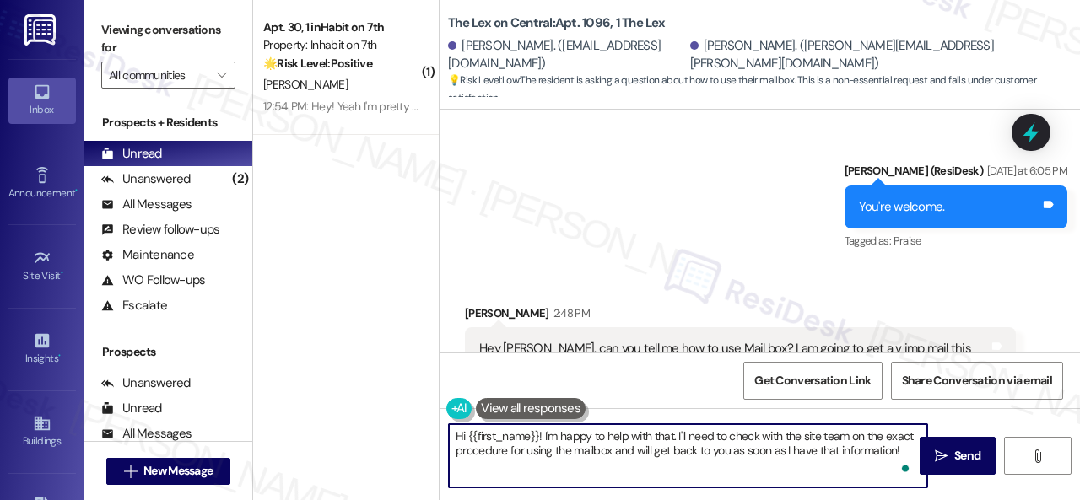
drag, startPoint x: 466, startPoint y: 439, endPoint x: 539, endPoint y: 441, distance: 73.4
click at [539, 441] on textarea "Hi {{first_name}}! I'm happy to help with that. I'll need to check with the sit…" at bounding box center [688, 455] width 479 height 63
click at [654, 437] on textarea "Hi Anjaneya! I'm happy to help with that. I'll need to check with the site team…" at bounding box center [688, 455] width 479 height 63
drag, startPoint x: 806, startPoint y: 446, endPoint x: 826, endPoint y: 446, distance: 20.3
click at [809, 446] on textarea "Hi Anjaneya! I'm happy to help with that. I'll need to check with the site team…" at bounding box center [688, 455] width 479 height 63
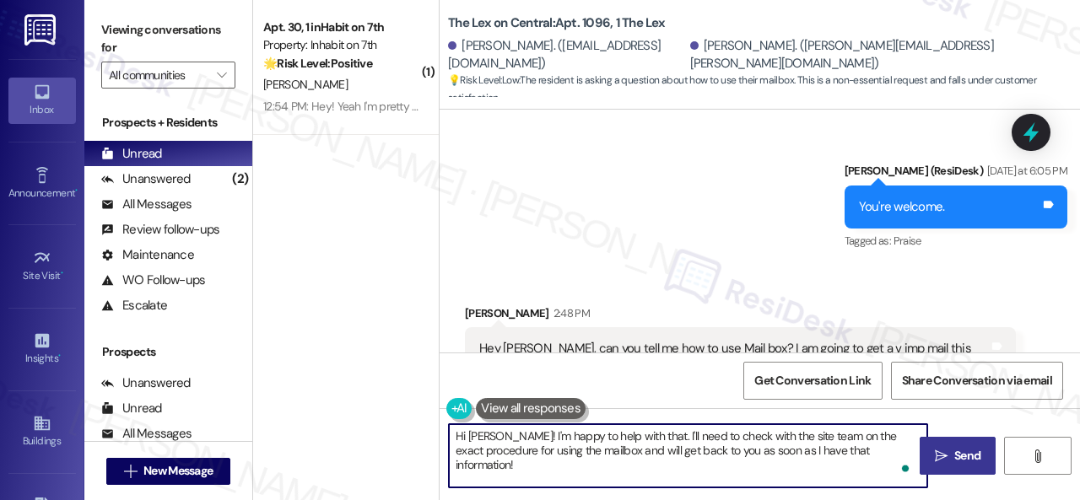
type textarea "Hi Anjaneya! I'm happy to help with that. I'll need to check with the site team…"
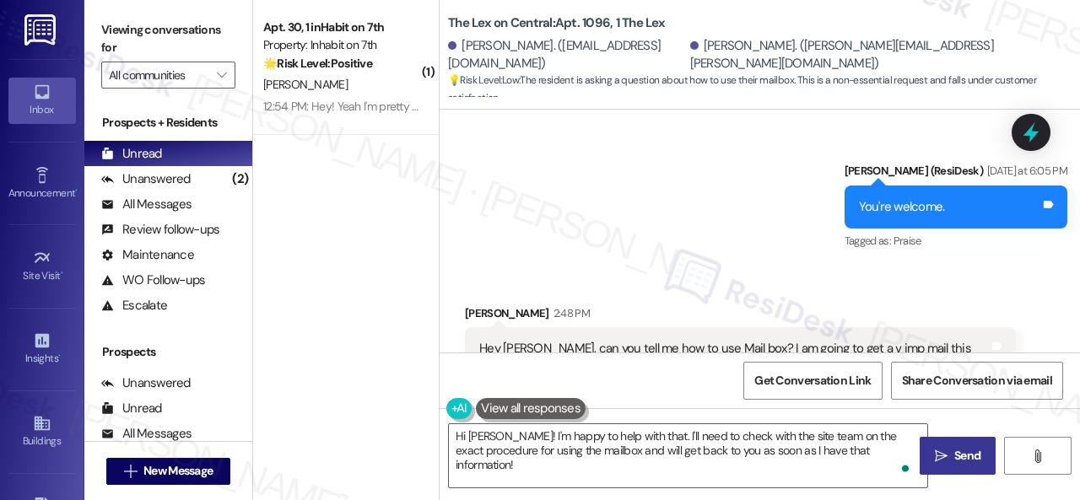
click at [938, 453] on icon "" at bounding box center [941, 457] width 13 height 14
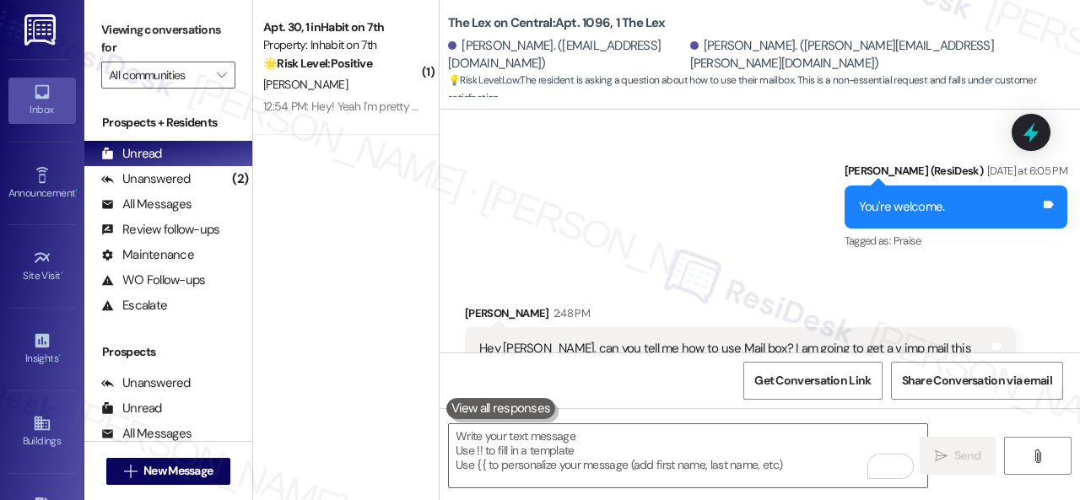
scroll to position [8510, 0]
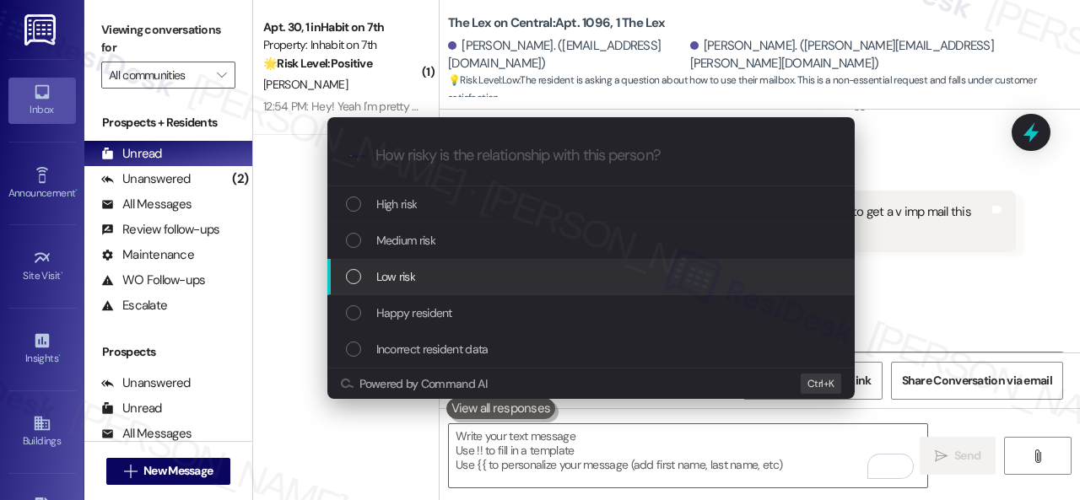
click at [385, 278] on span "Low risk" at bounding box center [395, 277] width 39 height 19
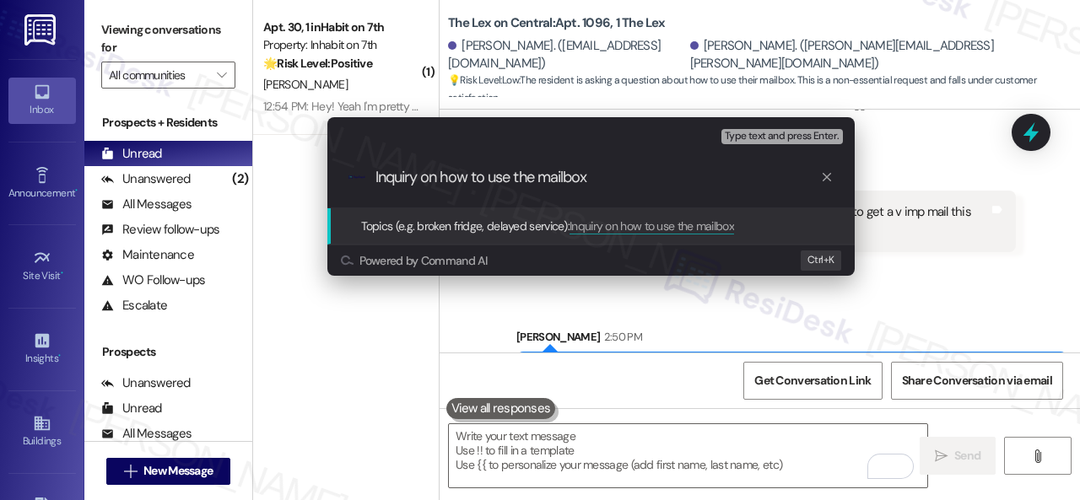
type input "Inquiry on how to use the mailbox."
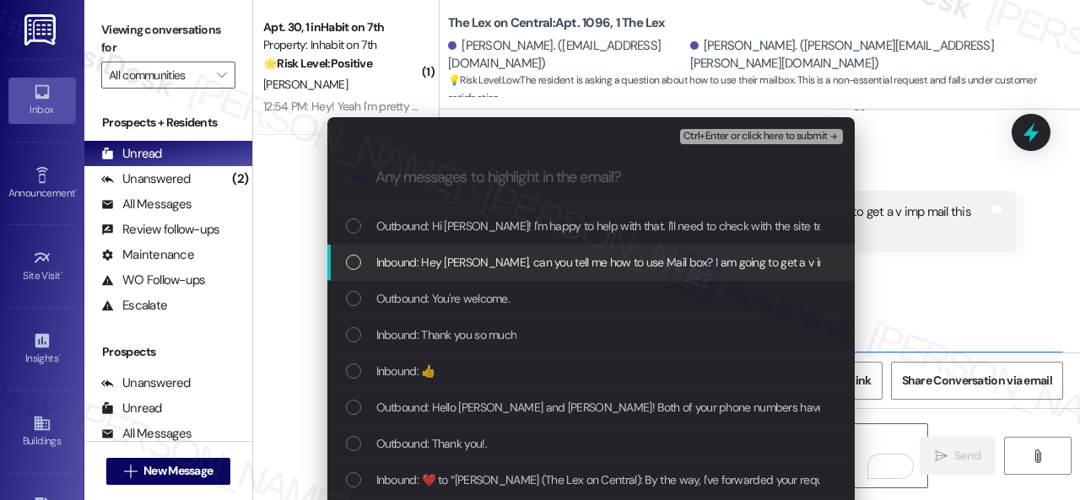
click at [381, 258] on span "Inbound: Hey Sarah, can you tell me how to use Mail box? I am going to get a v …" at bounding box center [642, 262] width 533 height 19
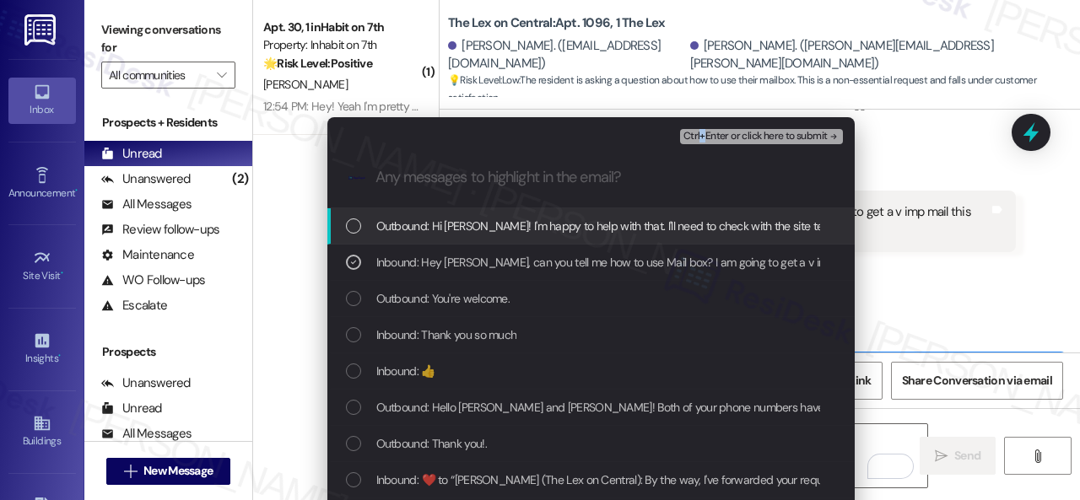
click at [701, 127] on div "Ctrl+Enter or click here to submit" at bounding box center [763, 137] width 166 height 22
click at [729, 138] on span "Ctrl+Enter or click here to submit" at bounding box center [756, 137] width 144 height 12
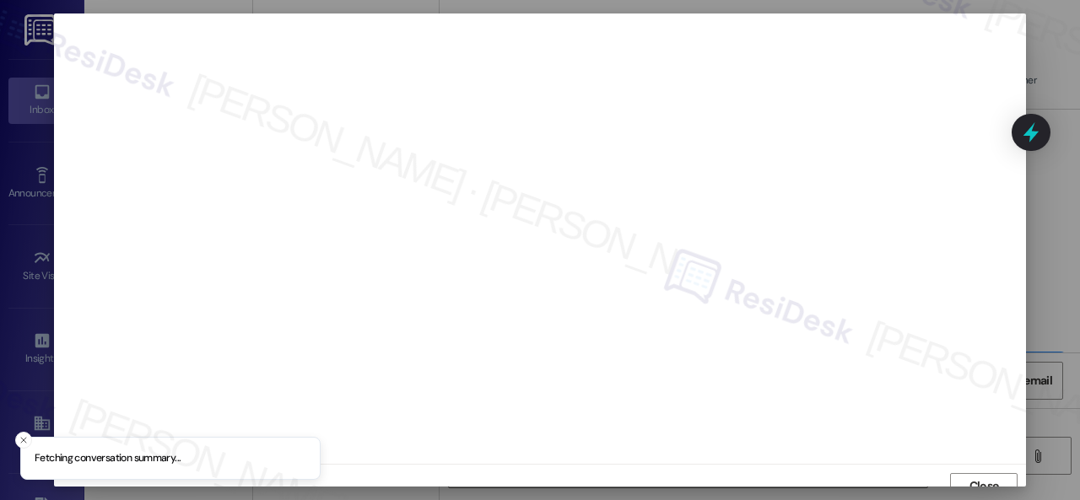
scroll to position [13, 0]
click at [993, 477] on span "Close" at bounding box center [985, 474] width 30 height 18
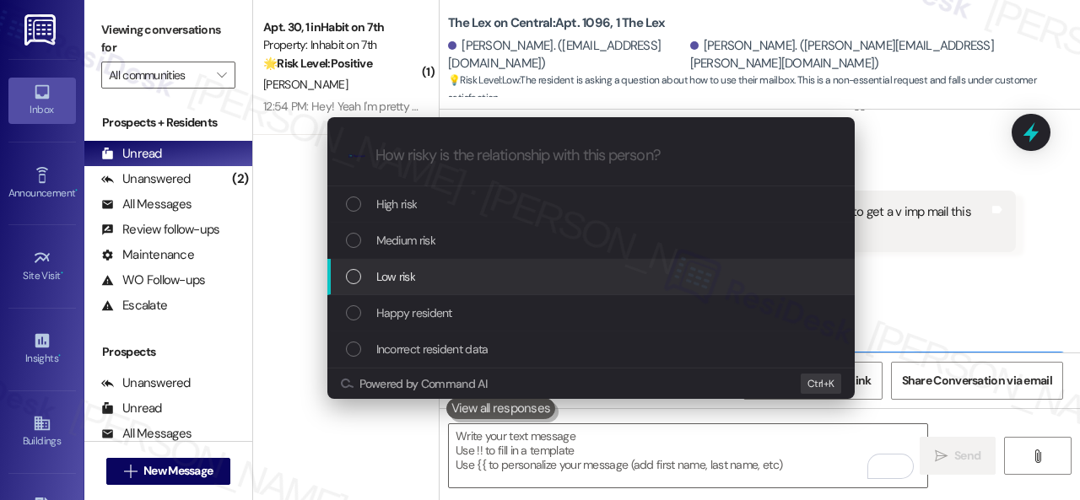
click at [403, 274] on span "Low risk" at bounding box center [395, 277] width 39 height 19
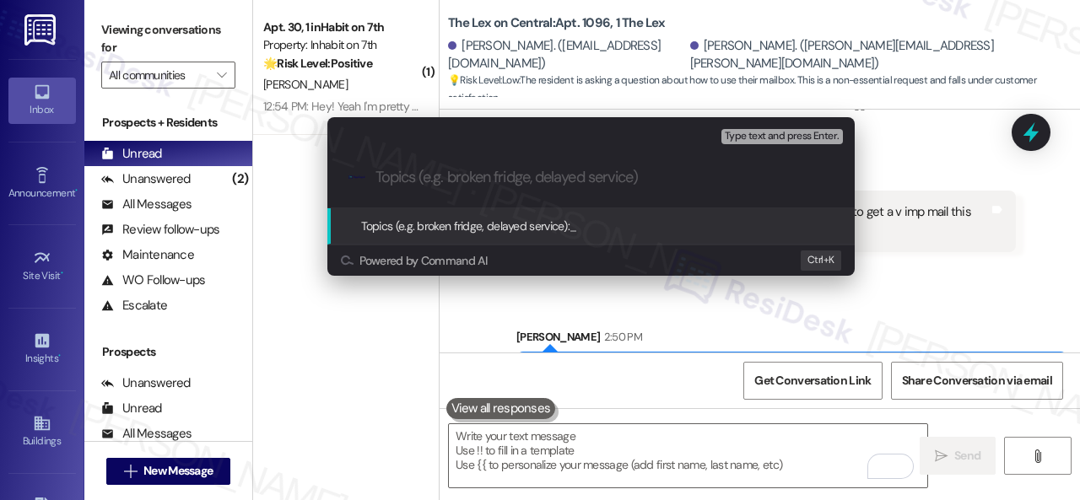
paste input "you as soon as I receive a response. I appreciate your patience."
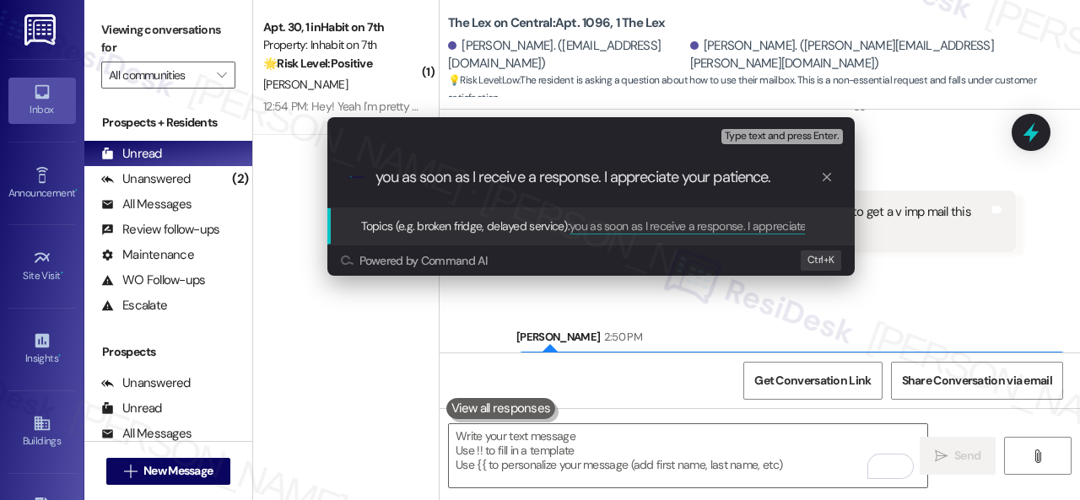
click at [454, 176] on input "you as soon as I receive a response. I appreciate your patience." at bounding box center [598, 178] width 445 height 18
type input "Inquiry on how to use the mailbox."
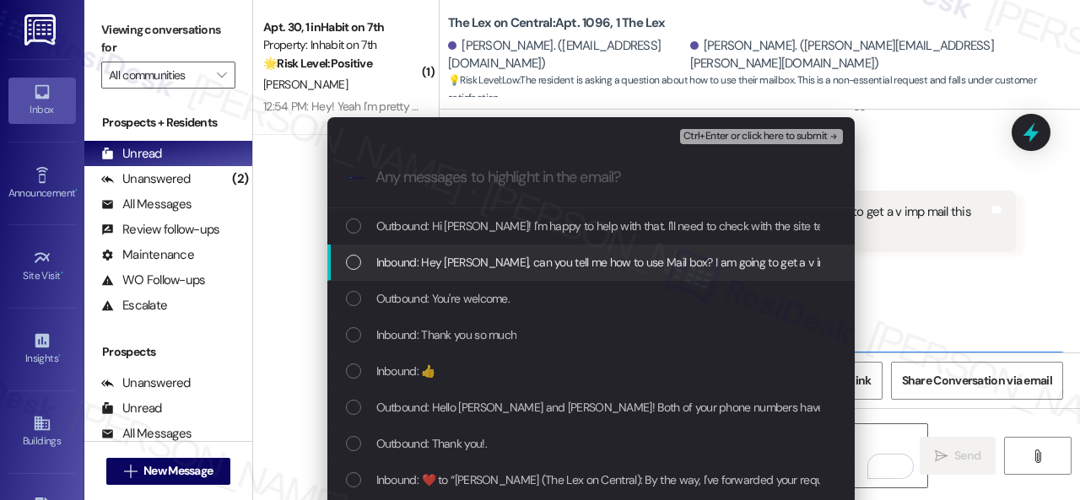
click at [455, 261] on span "Inbound: Hey Sarah, can you tell me how to use Mail box? I am going to get a v …" at bounding box center [642, 262] width 533 height 19
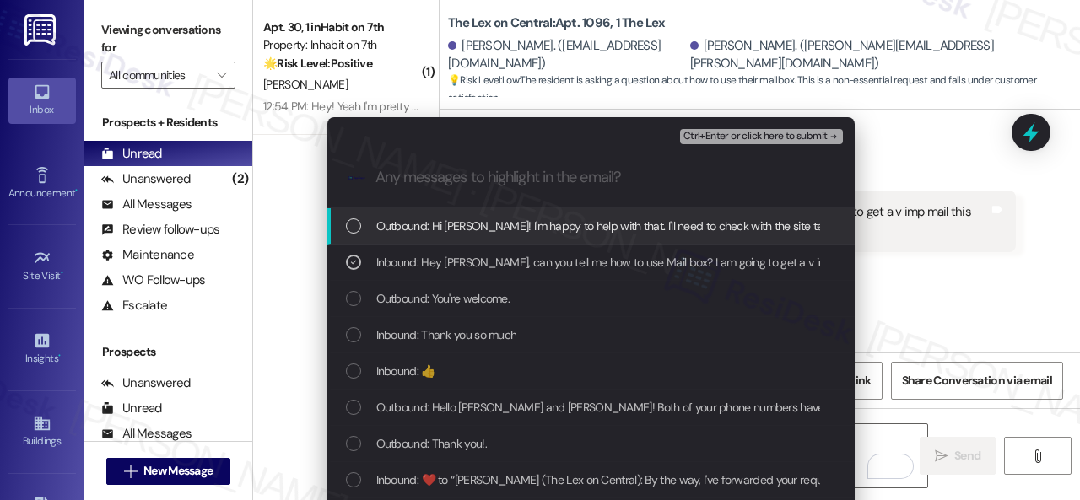
click at [695, 135] on span "Ctrl+Enter or click here to submit" at bounding box center [756, 137] width 144 height 12
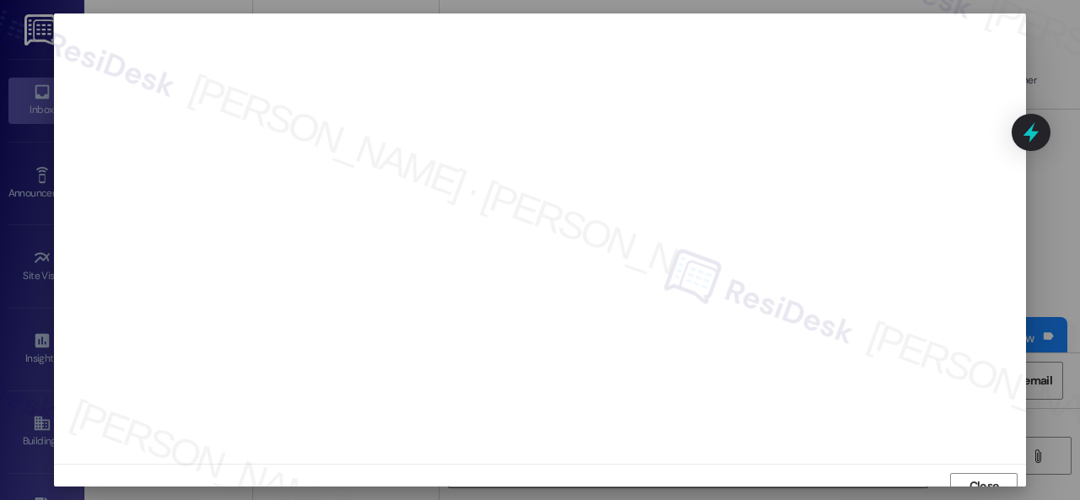
scroll to position [13, 0]
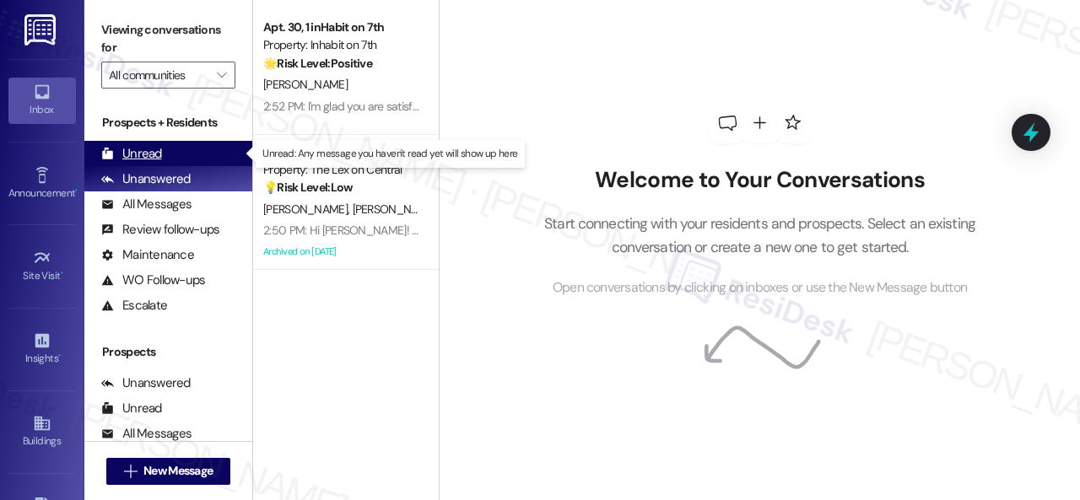
click at [127, 148] on div "Unread" at bounding box center [131, 154] width 61 height 18
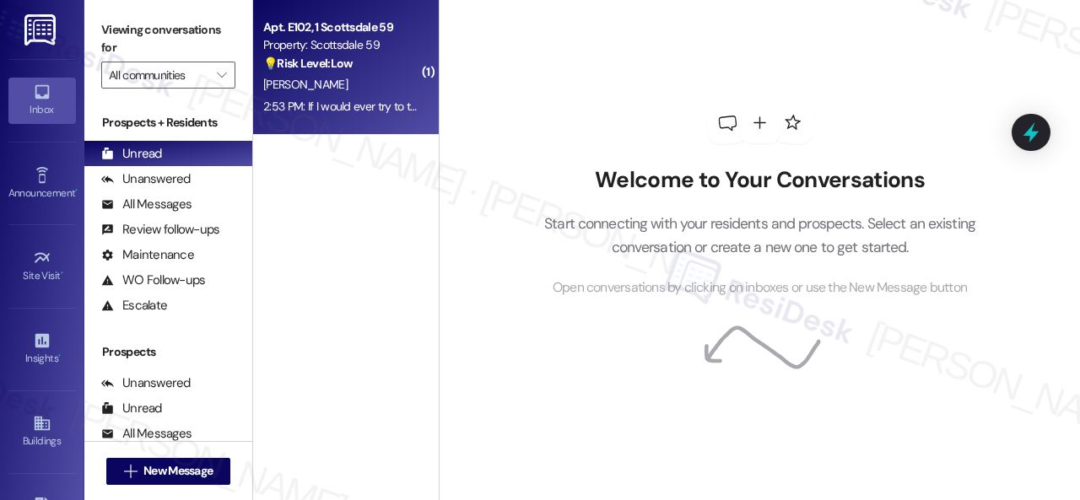
click at [365, 73] on div "💡 Risk Level: Low The resident is inquiring about the possibility of transferri…" at bounding box center [341, 64] width 156 height 18
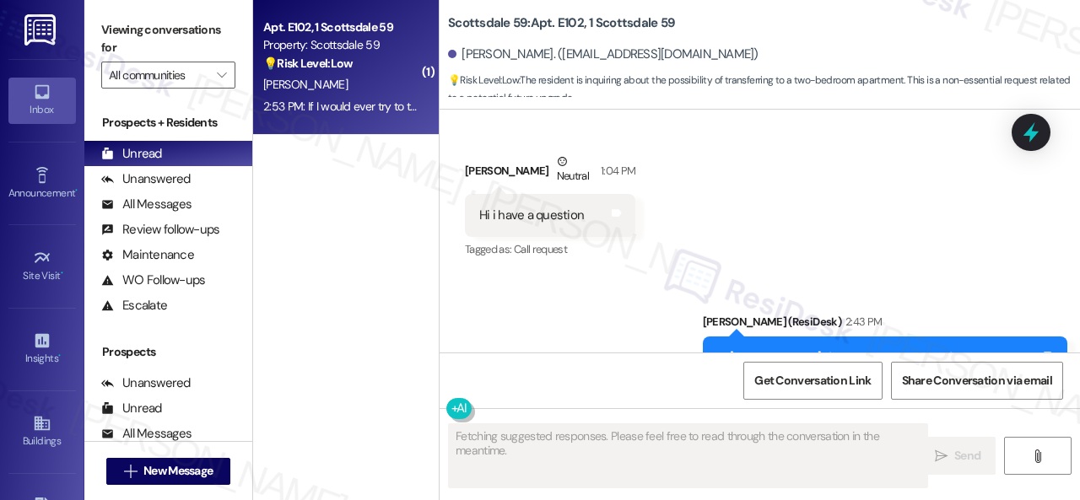
scroll to position [6589, 0]
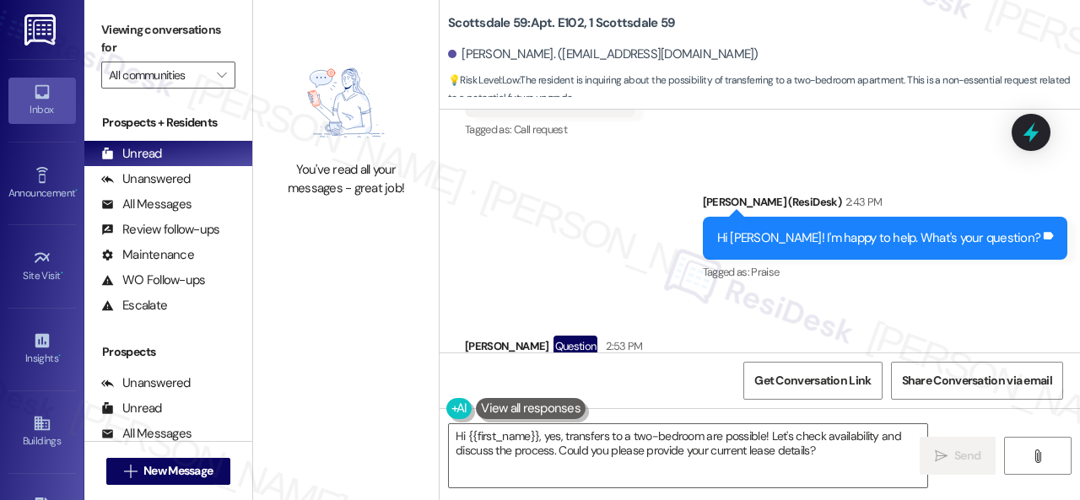
click at [917, 298] on div "Received via SMS [PERSON_NAME] Question 2:53 PM If I would ever try to transfer…" at bounding box center [760, 371] width 641 height 146
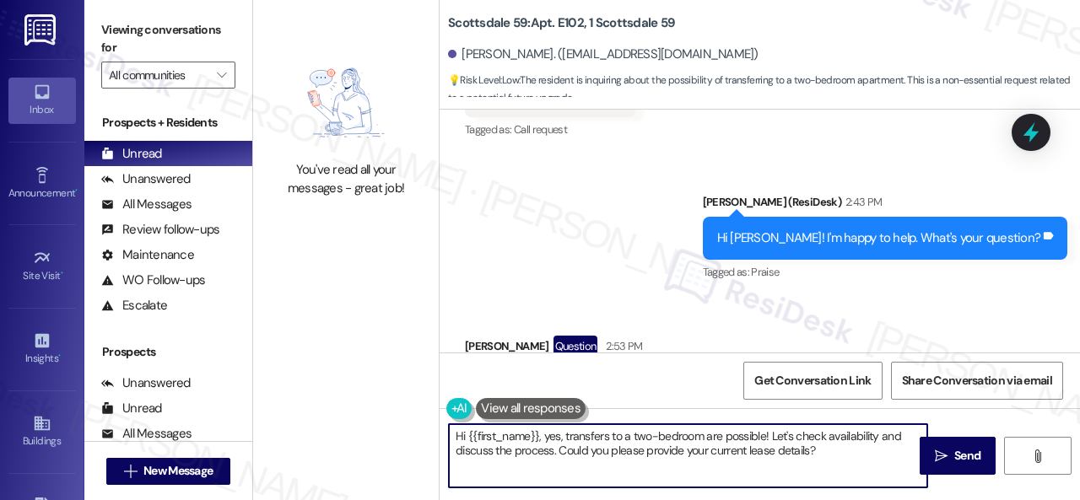
click at [358, 402] on div "You've read all your messages - great job! Scottsdale 59: Apt. E102, 1 Scottsda…" at bounding box center [666, 250] width 827 height 500
paste textarea "I will forward your inquiry to the site team and get back to you as soon as I r…"
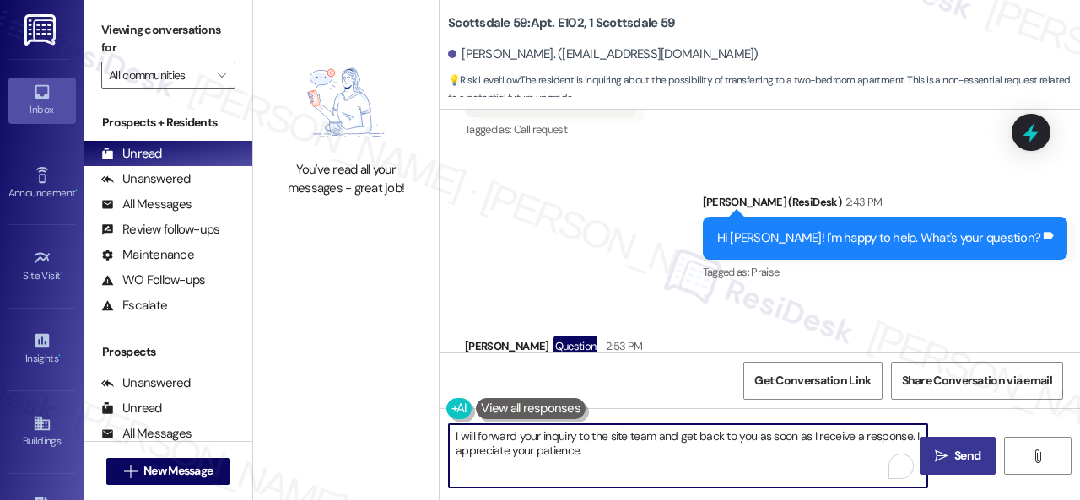
type textarea "I will forward your inquiry to the site team and get back to you as soon as I r…"
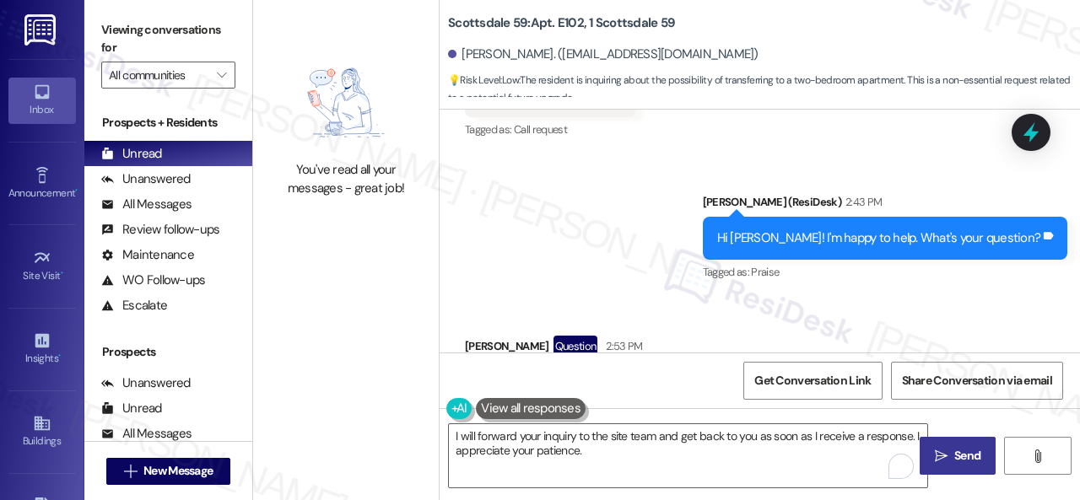
click at [943, 462] on span " Send" at bounding box center [958, 456] width 53 height 18
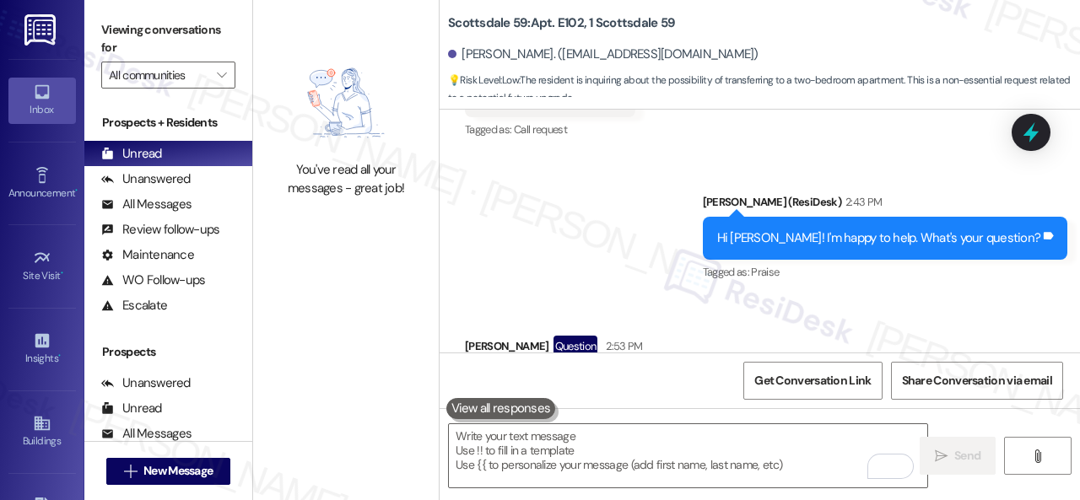
drag, startPoint x: 630, startPoint y: 290, endPoint x: 783, endPoint y: 293, distance: 153.6
click at [783, 376] on div "If I would ever try to transfer to a two bedroom apartment is that possible?" at bounding box center [678, 385] width 398 height 18
copy div "to a two bedroom apartment"
click at [733, 298] on div "Received via SMS [PERSON_NAME] Question 2:53 PM If I would ever try to transfer…" at bounding box center [760, 371] width 641 height 146
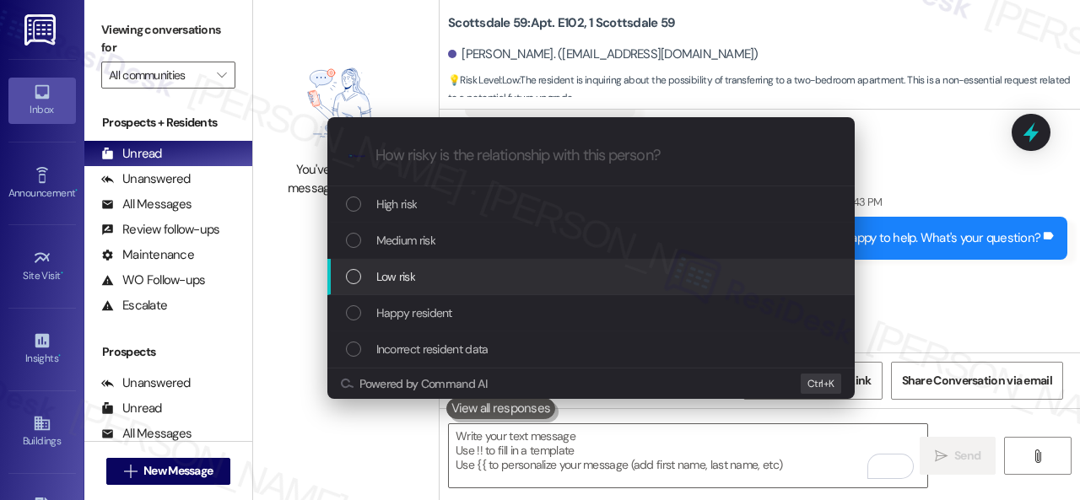
click at [436, 277] on div "Low risk" at bounding box center [593, 277] width 494 height 19
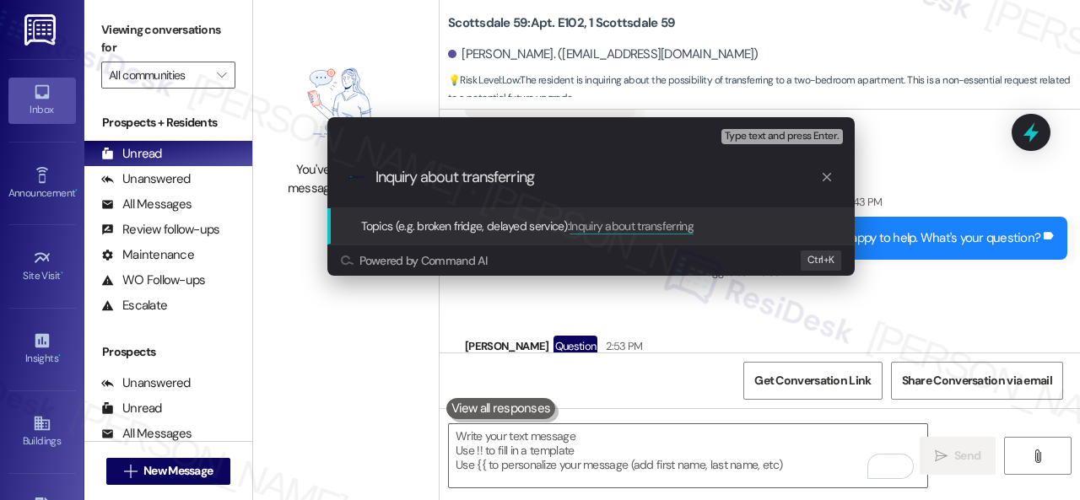
paste input "to a two bedroom apartment"
click at [588, 180] on input "Inquiry about transferring to a two bedroom apartment" at bounding box center [598, 178] width 445 height 18
click at [738, 174] on input "Inquiry about transferring to a two-bedroom apartment" at bounding box center [598, 178] width 445 height 18
type input "Inquiry about transferring to a two-bedroom apartment."
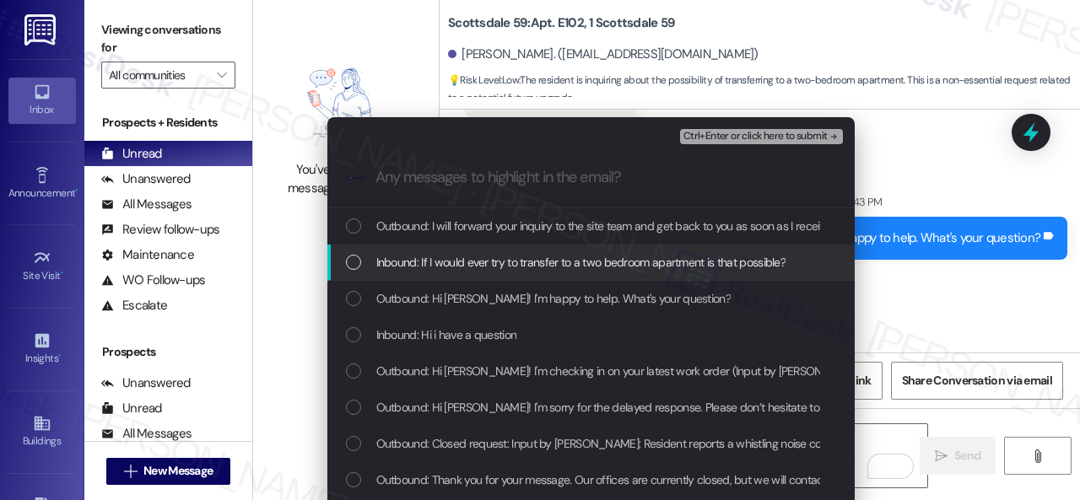
click at [592, 259] on span "Inbound: If I would ever try to transfer to a two bedroom apartment is that pos…" at bounding box center [581, 262] width 410 height 19
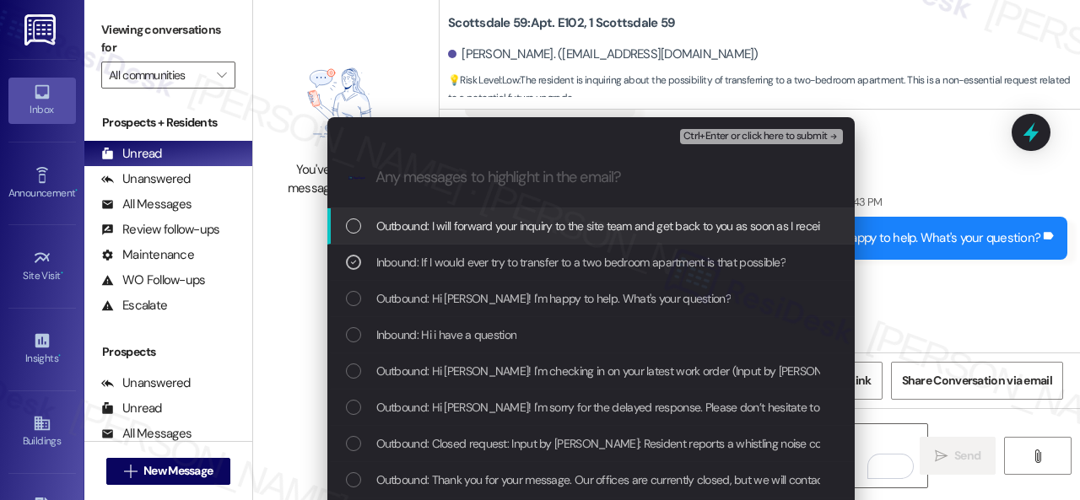
click at [738, 136] on span "Ctrl+Enter or click here to submit" at bounding box center [756, 137] width 144 height 12
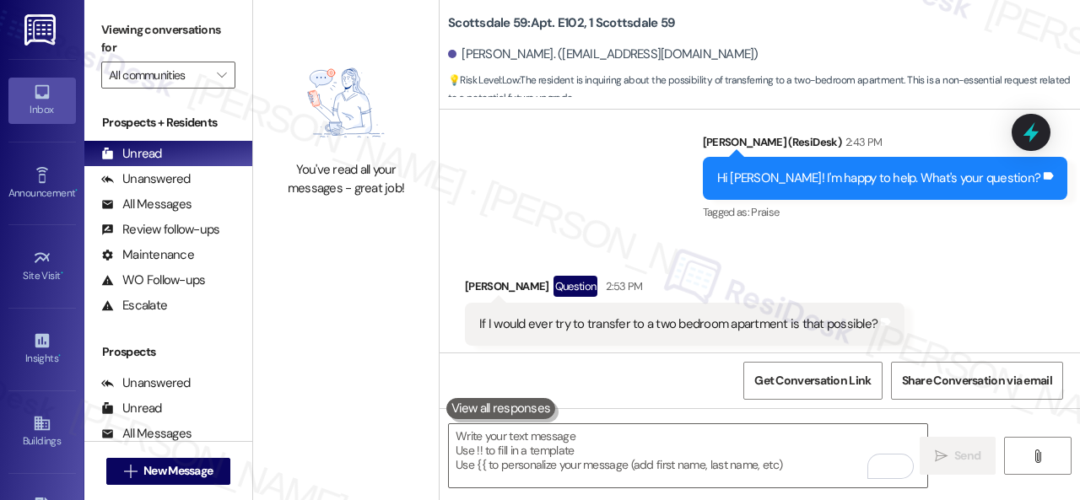
scroll to position [6751, 0]
